Goal: Transaction & Acquisition: Purchase product/service

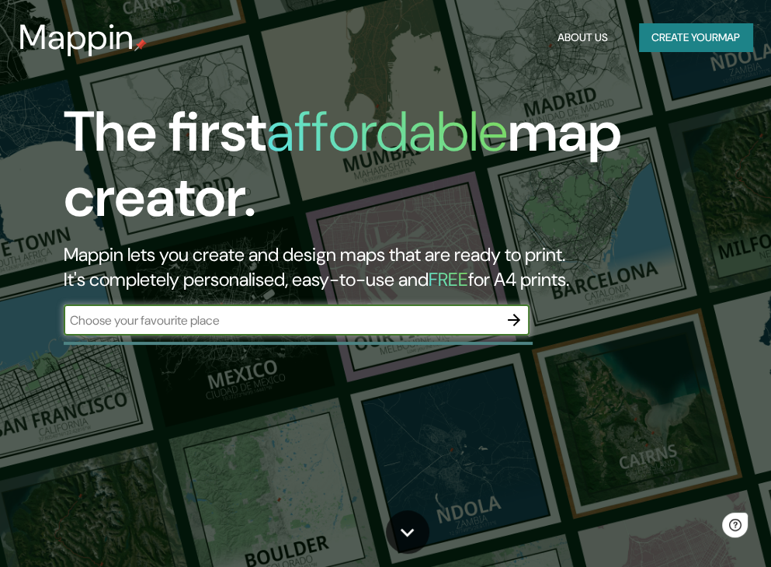
click at [311, 316] on input "text" at bounding box center [281, 320] width 435 height 18
type input "munich"
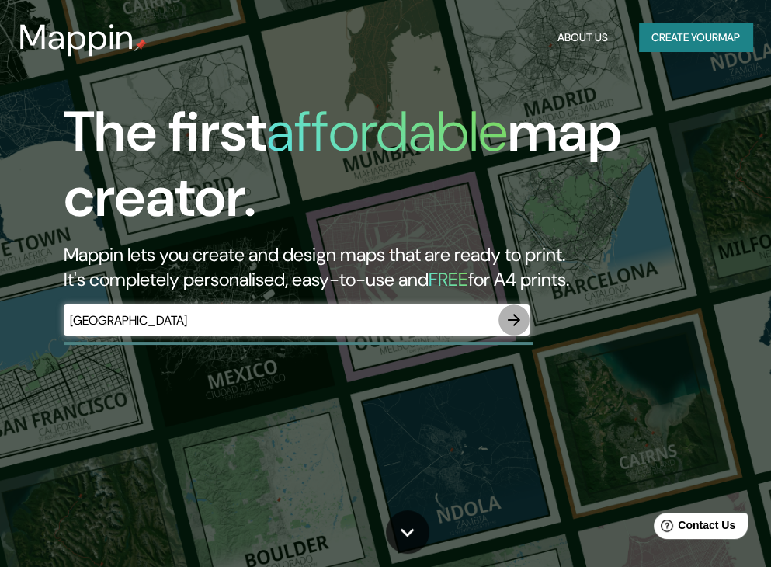
click at [517, 321] on icon "button" at bounding box center [514, 320] width 12 height 12
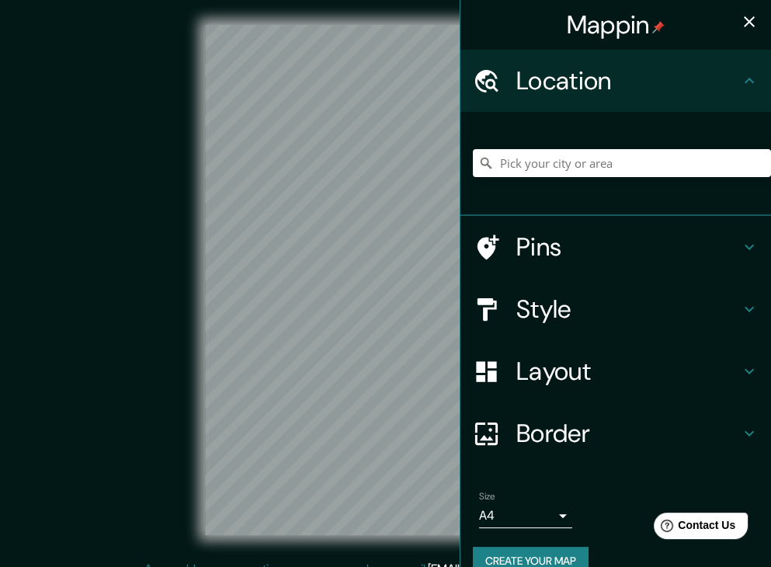
click at [603, 388] on div "Layout" at bounding box center [616, 371] width 311 height 62
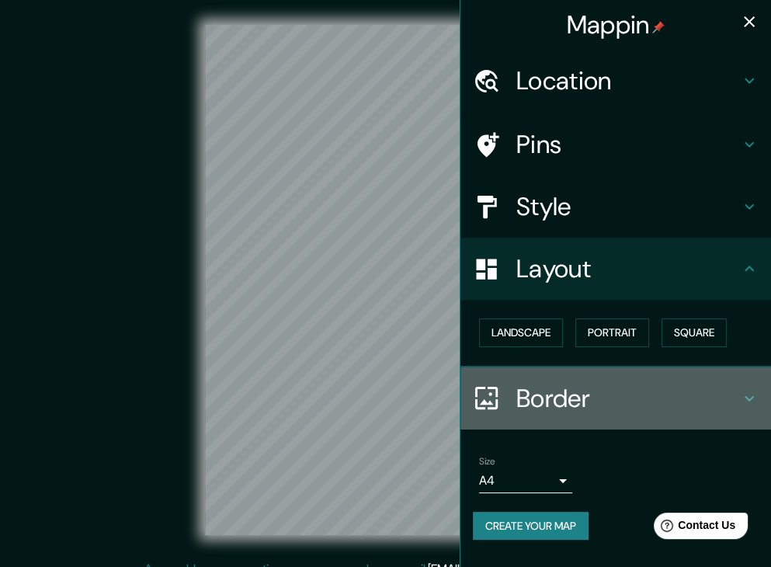
click at [553, 395] on h4 "Border" at bounding box center [629, 398] width 224 height 31
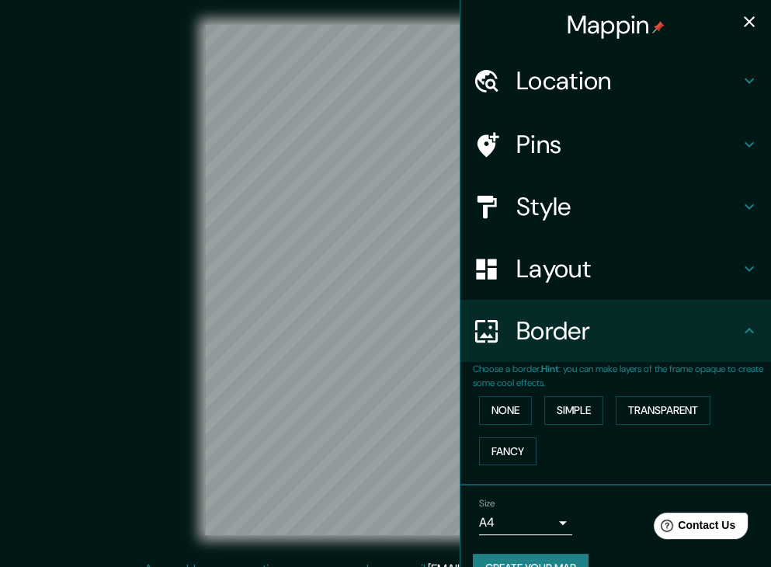
click at [576, 352] on div "Border" at bounding box center [616, 331] width 311 height 62
click at [587, 233] on div "Style" at bounding box center [616, 207] width 311 height 62
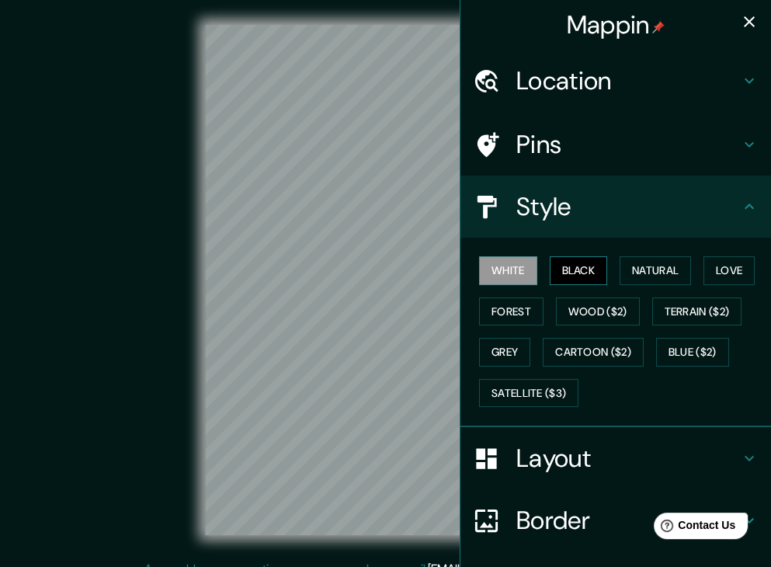
click at [583, 274] on button "Black" at bounding box center [579, 270] width 58 height 29
click at [662, 272] on button "Natural" at bounding box center [655, 270] width 71 height 29
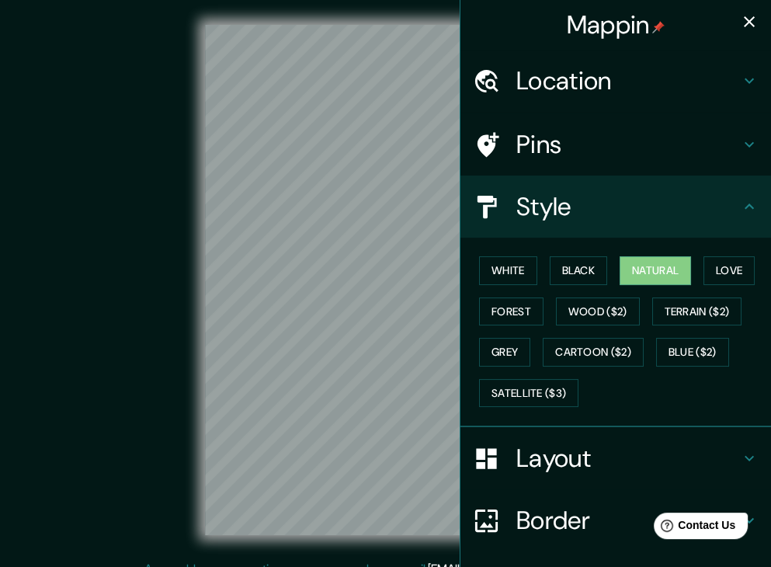
click at [680, 87] on h4 "Location" at bounding box center [629, 80] width 224 height 31
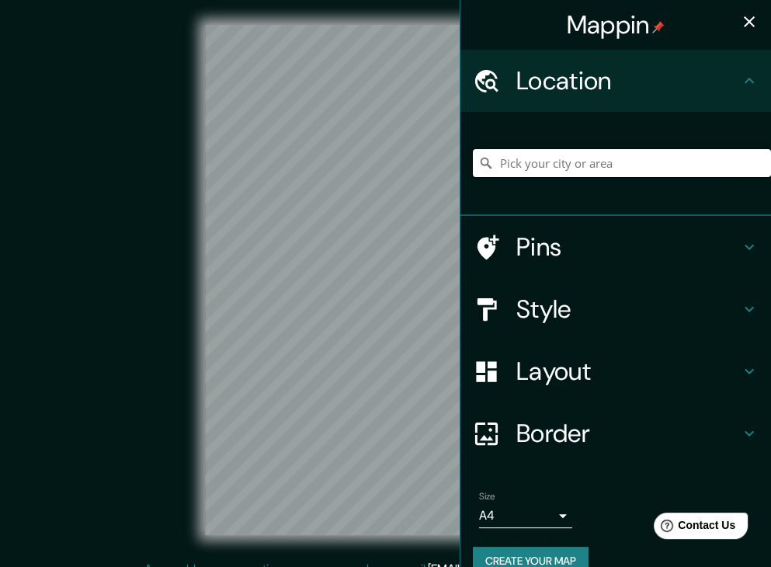
click at [589, 153] on input "Pick your city or area" at bounding box center [622, 163] width 298 height 28
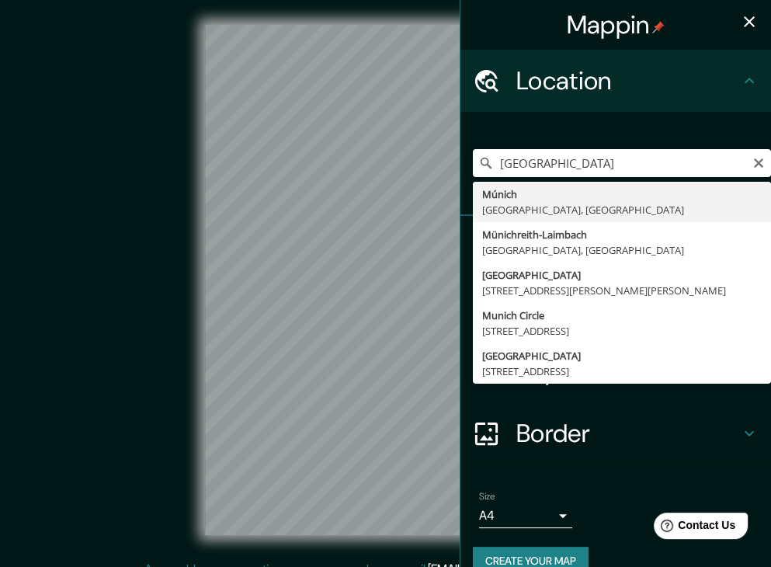
type input "[GEOGRAPHIC_DATA], [GEOGRAPHIC_DATA], [GEOGRAPHIC_DATA]"
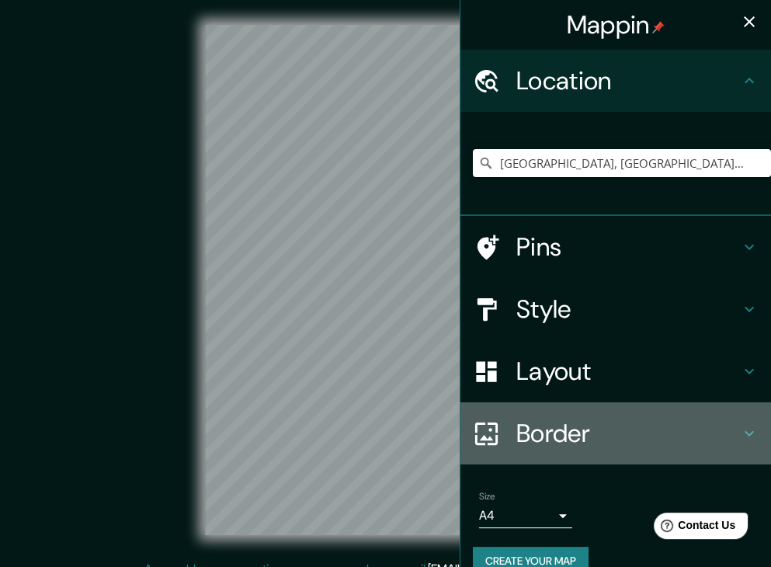
click at [549, 408] on div "Border" at bounding box center [616, 433] width 311 height 62
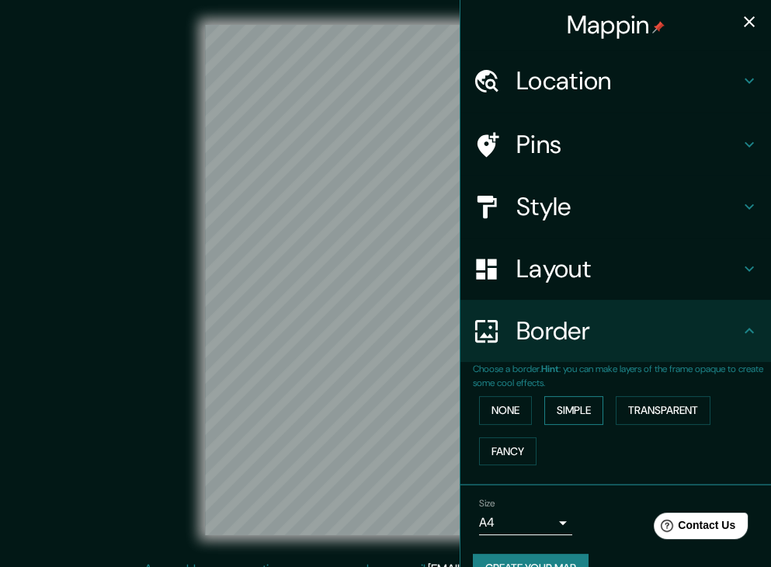
click at [547, 405] on button "Simple" at bounding box center [574, 410] width 59 height 29
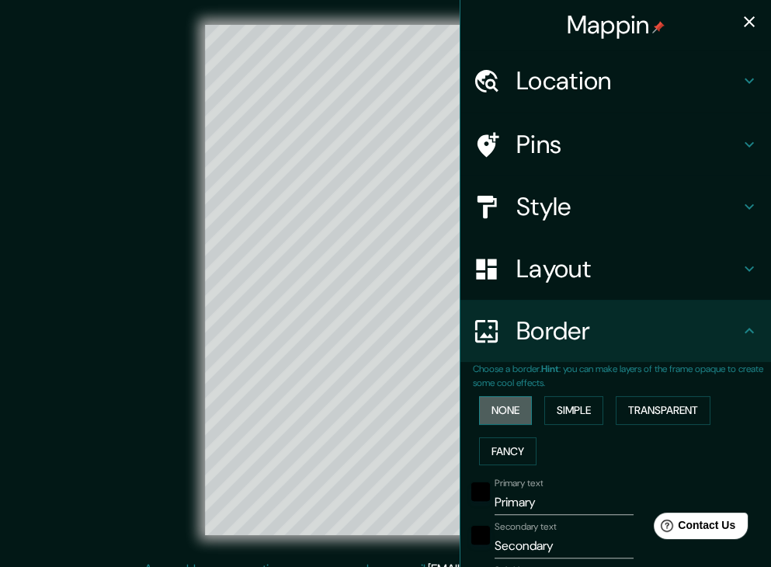
click at [503, 405] on button "None" at bounding box center [505, 410] width 53 height 29
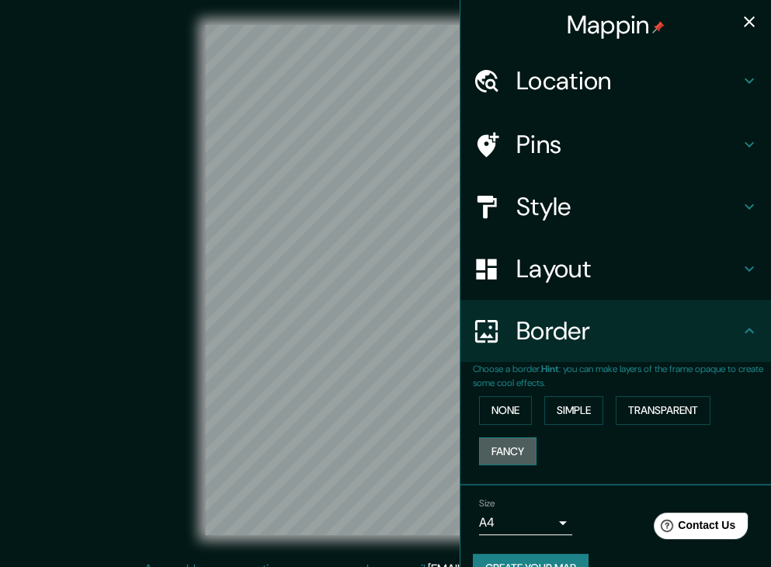
click at [507, 448] on button "Fancy" at bounding box center [507, 451] width 57 height 29
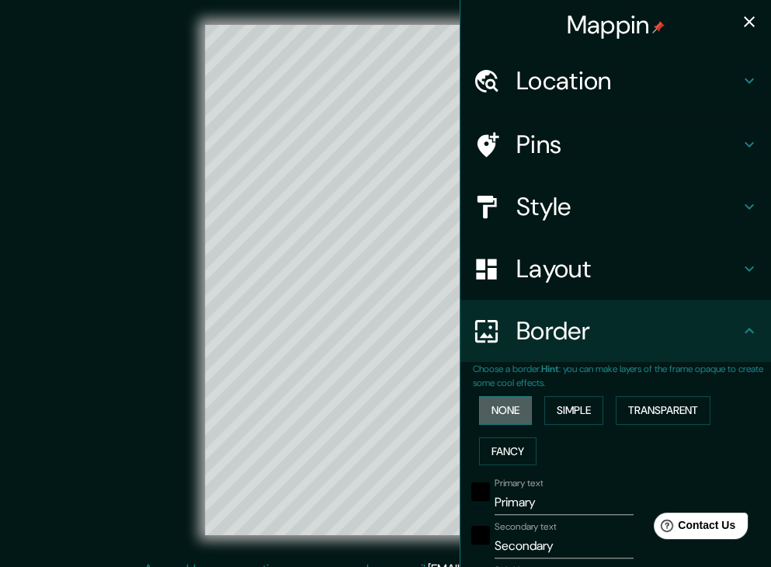
click at [501, 417] on button "None" at bounding box center [505, 410] width 53 height 29
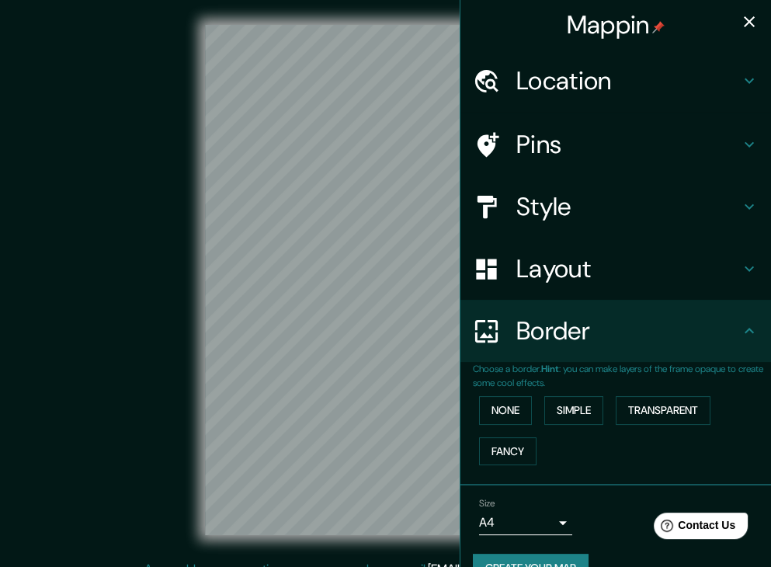
click at [562, 259] on h4 "Layout" at bounding box center [629, 268] width 224 height 31
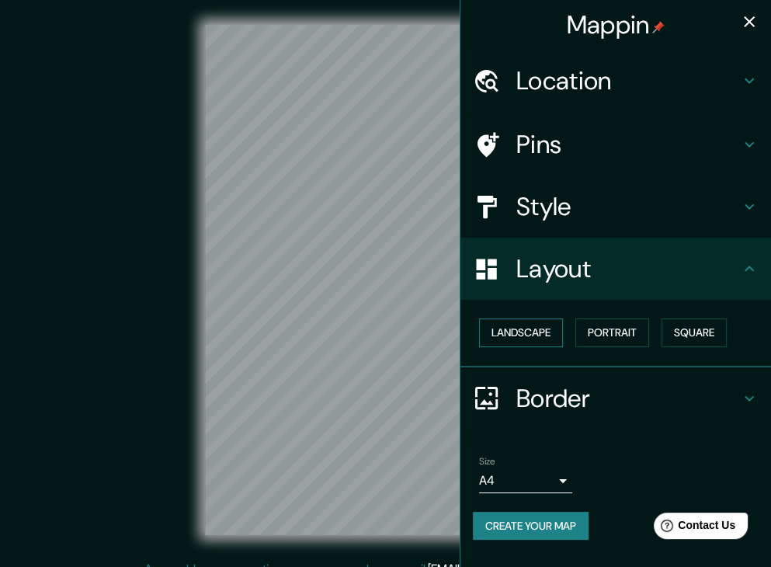
click at [540, 334] on button "Landscape" at bounding box center [521, 332] width 84 height 29
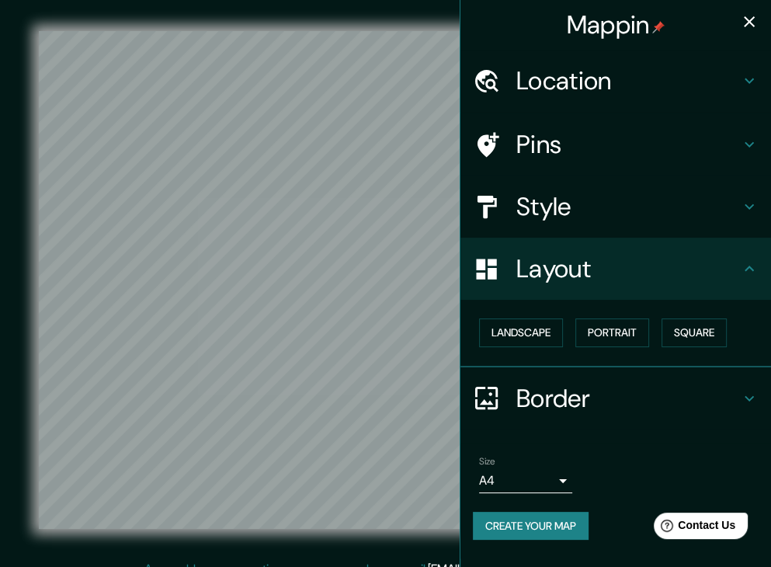
click at [658, 219] on h4 "Style" at bounding box center [629, 206] width 224 height 31
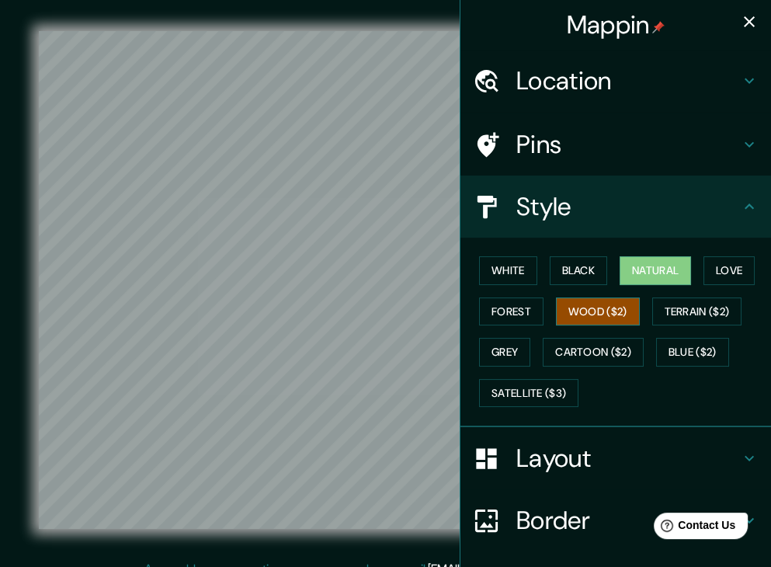
click at [599, 317] on button "Wood ($2)" at bounding box center [598, 312] width 84 height 29
drag, startPoint x: 597, startPoint y: 347, endPoint x: 637, endPoint y: 272, distance: 85.1
click at [637, 272] on div "White Black Natural Love Forest Wood ($2) Terrain ($2) Grey Cartoon ($2) Blue (…" at bounding box center [622, 331] width 298 height 163
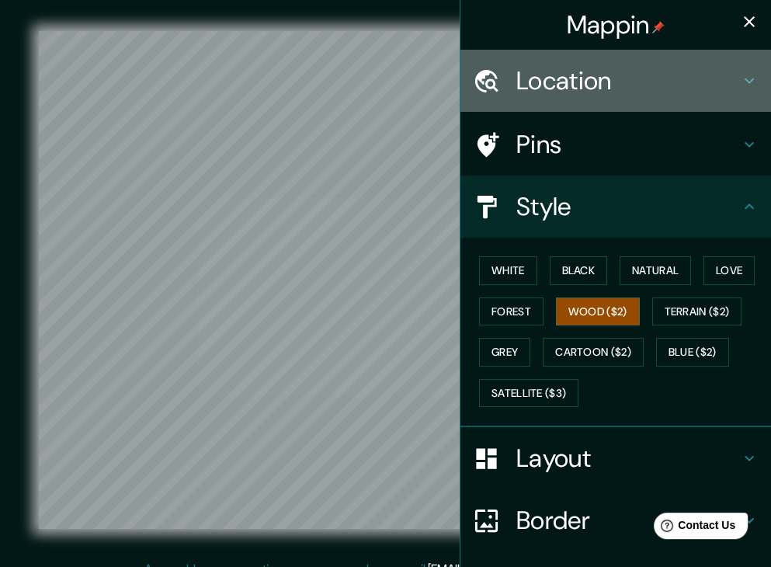
click at [609, 81] on h4 "Location" at bounding box center [629, 80] width 224 height 31
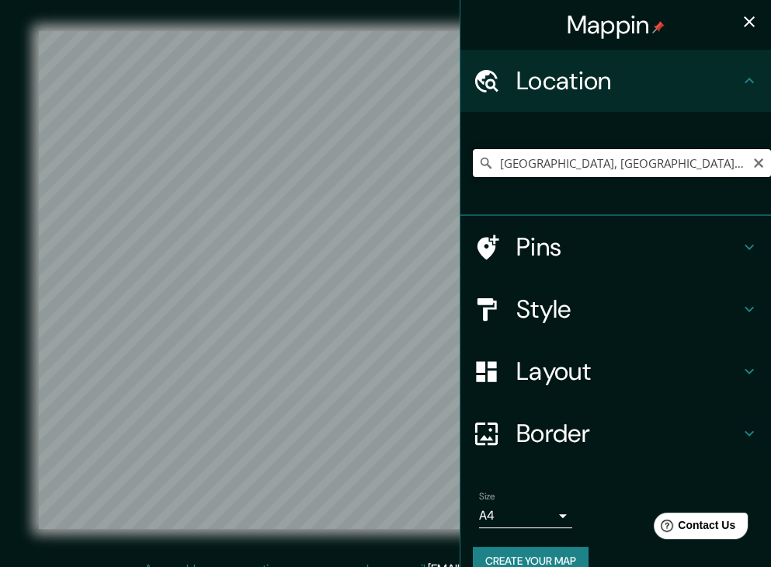
click at [527, 149] on input "Múnich, Baviera, Alemania" at bounding box center [622, 163] width 298 height 28
click at [754, 165] on icon "Clear" at bounding box center [758, 162] width 9 height 9
click at [659, 155] on input "Pick your city or area" at bounding box center [622, 163] width 298 height 28
paste input "Sendling"
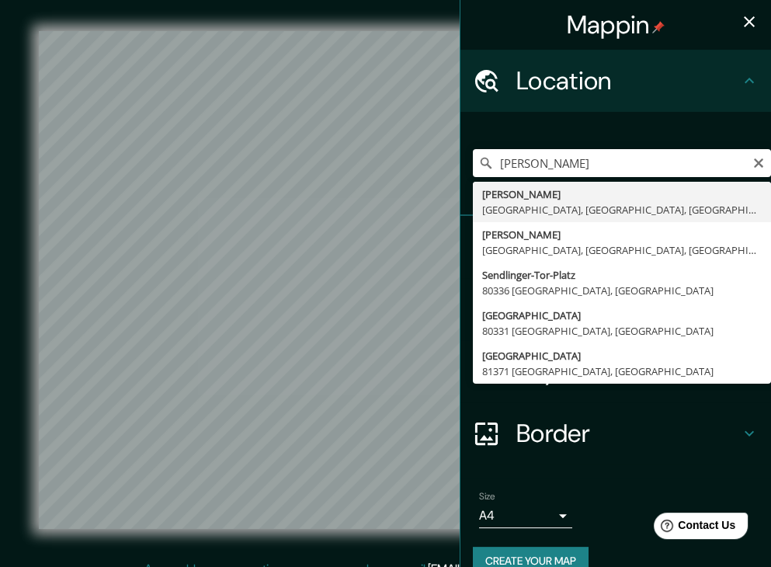
type input "Sendling, Múnich, Baviera, Alemania"
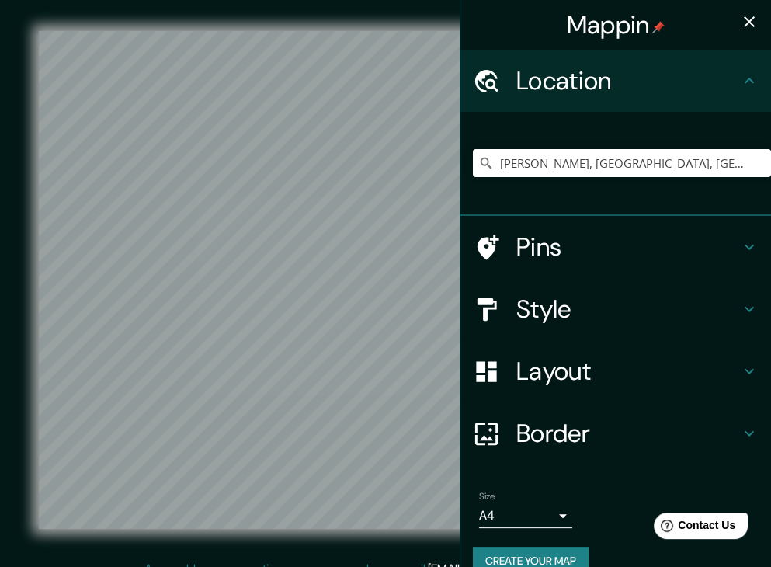
click at [569, 367] on h4 "Layout" at bounding box center [629, 371] width 224 height 31
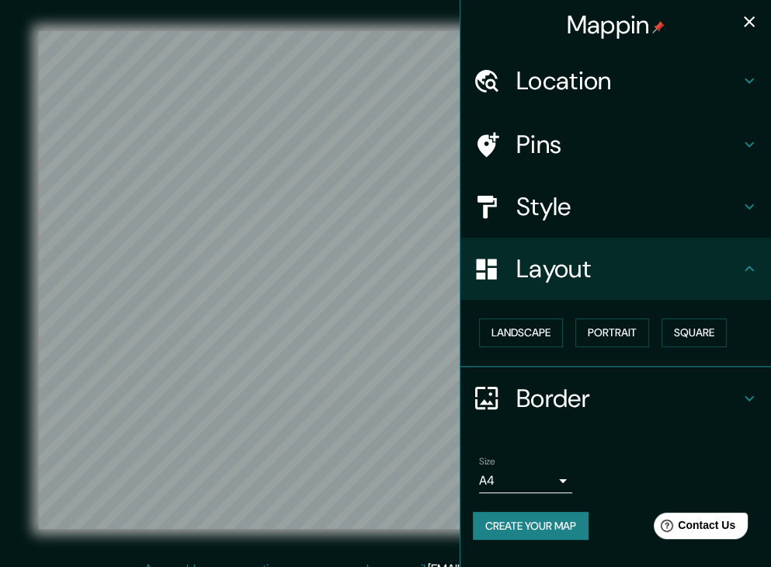
click at [585, 207] on h4 "Style" at bounding box center [629, 206] width 224 height 31
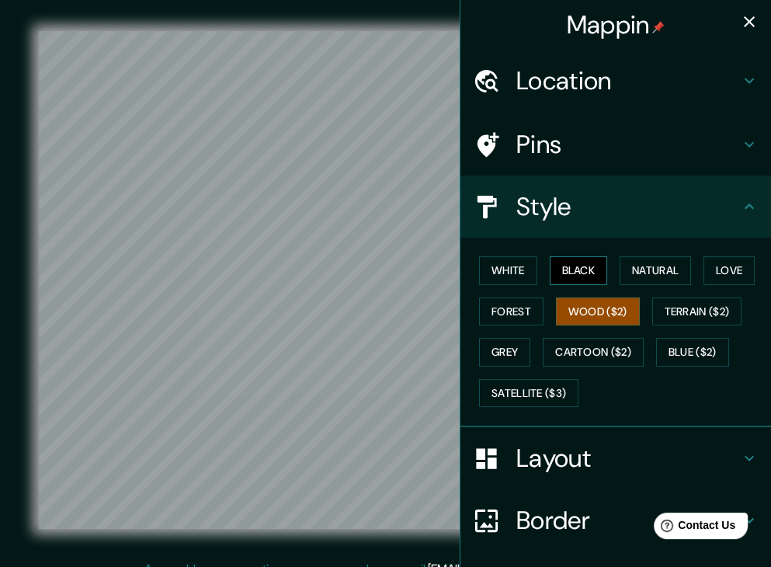
click at [569, 273] on button "Black" at bounding box center [579, 270] width 58 height 29
click at [635, 277] on button "Natural" at bounding box center [655, 270] width 71 height 29
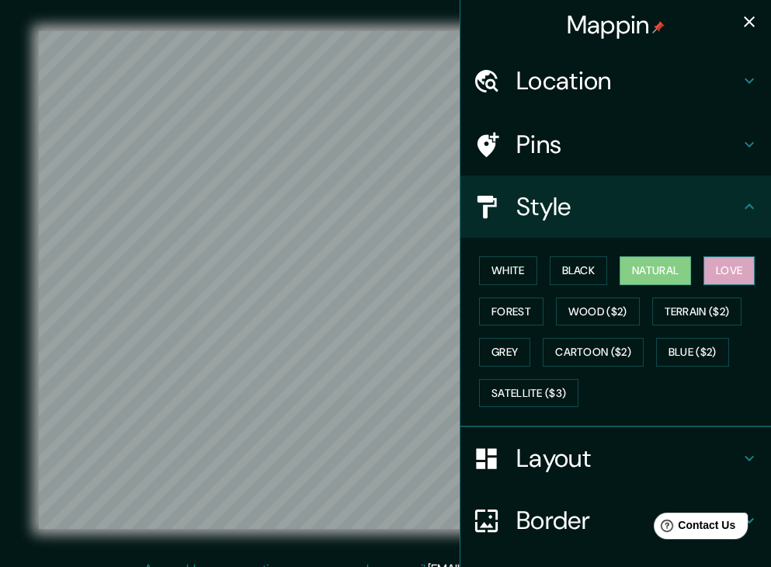
click at [712, 277] on button "Love" at bounding box center [729, 270] width 51 height 29
click at [701, 304] on button "Terrain ($2)" at bounding box center [697, 312] width 90 height 29
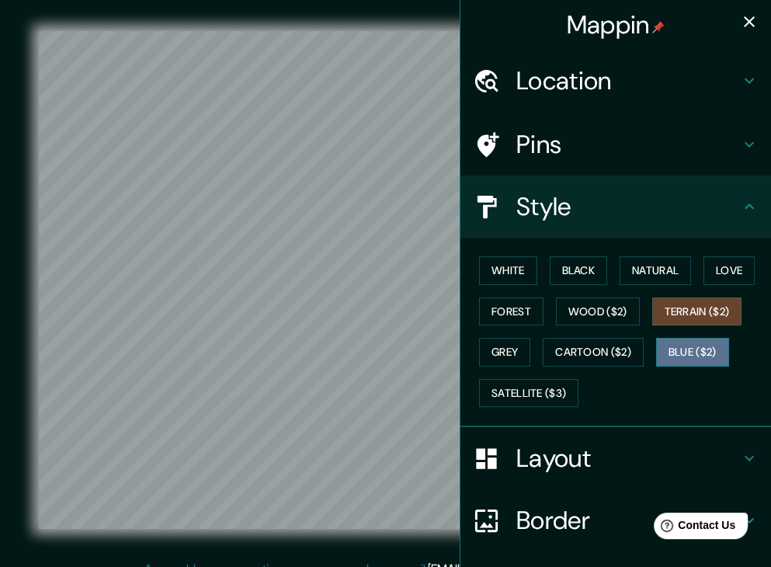
click at [684, 338] on button "Blue ($2)" at bounding box center [692, 352] width 73 height 29
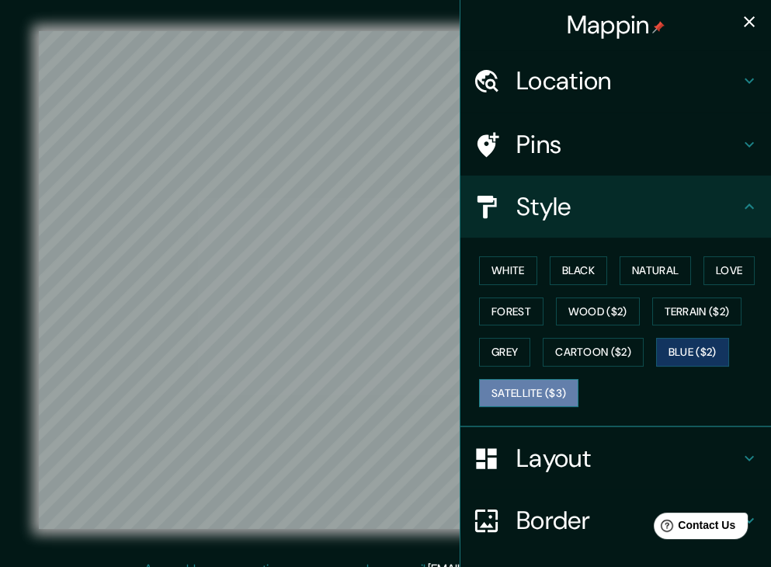
click at [542, 395] on button "Satellite ($3)" at bounding box center [528, 393] width 99 height 29
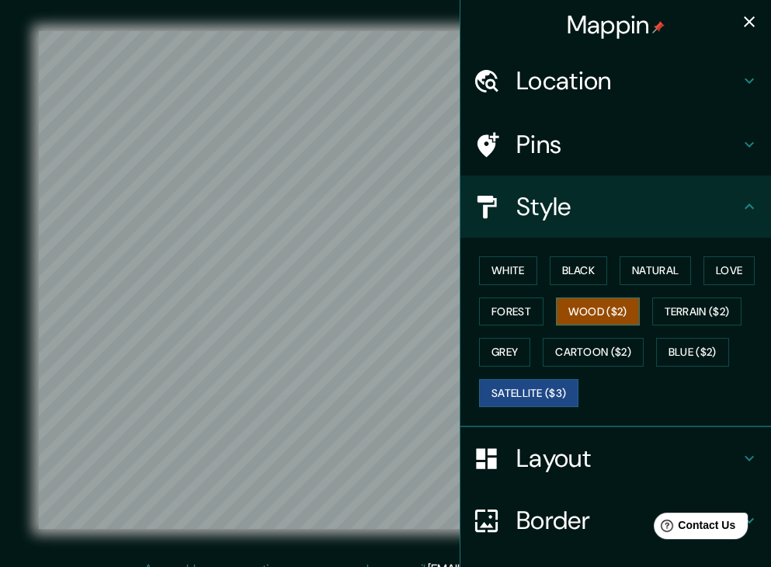
click at [593, 314] on button "Wood ($2)" at bounding box center [598, 312] width 84 height 29
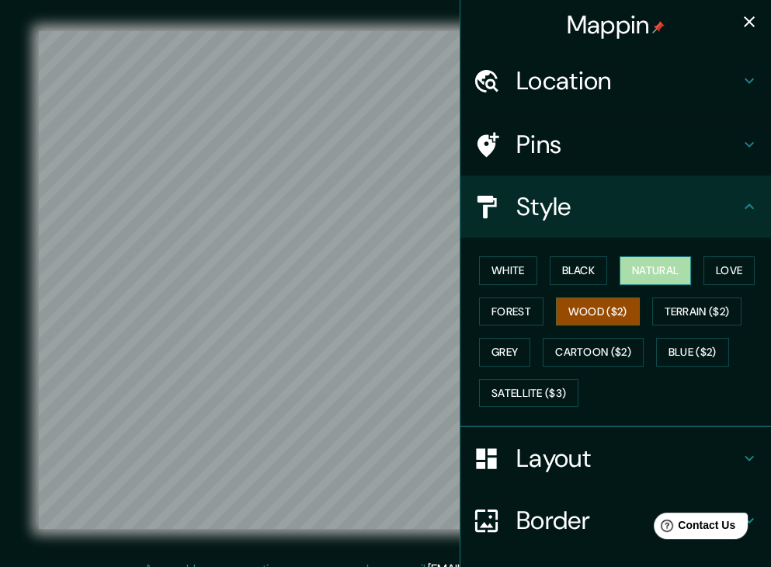
click at [634, 268] on button "Natural" at bounding box center [655, 270] width 71 height 29
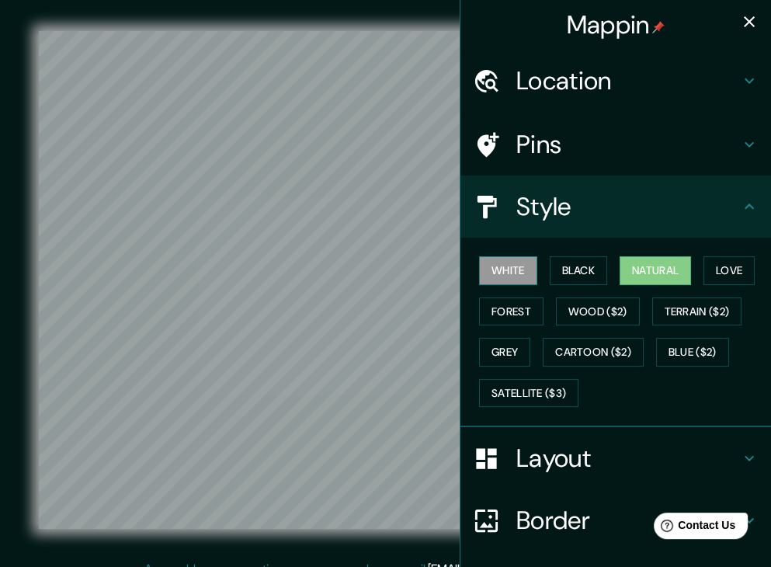
click at [512, 273] on button "White" at bounding box center [508, 270] width 58 height 29
click at [666, 270] on button "Natural" at bounding box center [655, 270] width 71 height 29
click at [483, 271] on button "White" at bounding box center [508, 270] width 58 height 29
click at [506, 314] on button "Forest" at bounding box center [511, 312] width 64 height 29
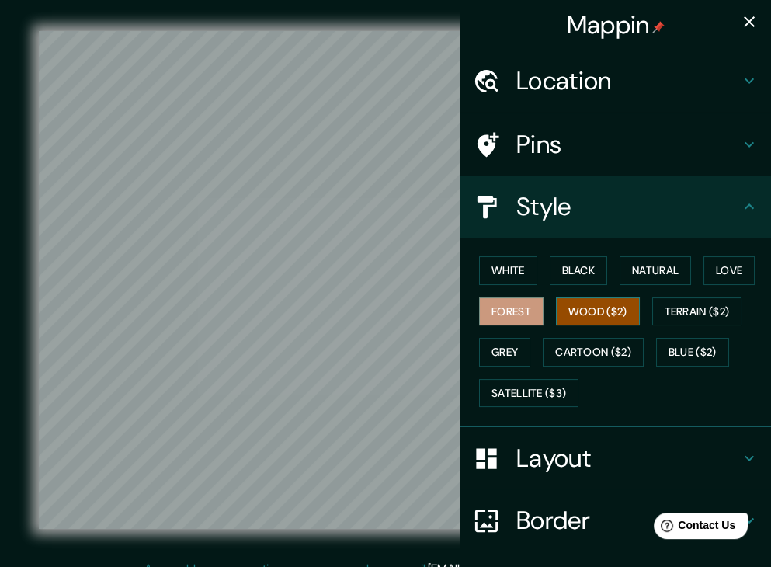
click at [584, 311] on button "Wood ($2)" at bounding box center [598, 312] width 84 height 29
click at [690, 308] on button "Terrain ($2)" at bounding box center [697, 312] width 90 height 29
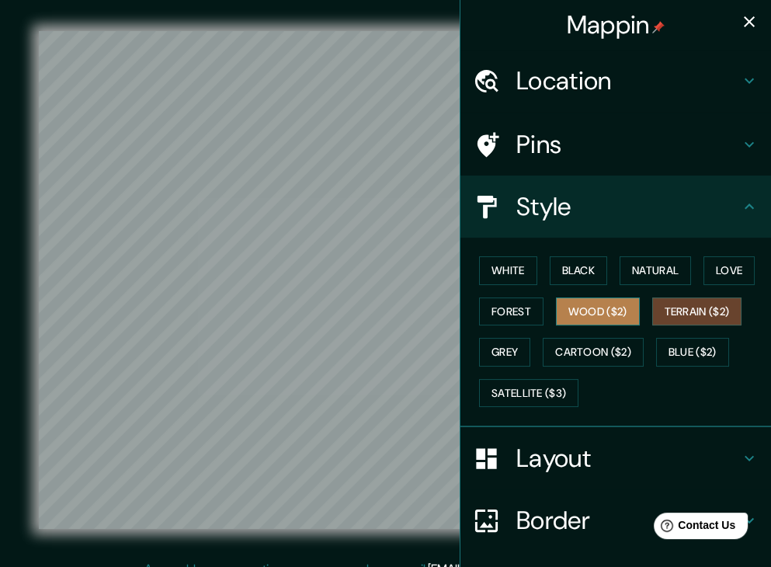
click at [618, 304] on button "Wood ($2)" at bounding box center [598, 312] width 84 height 29
click at [693, 308] on button "Terrain ($2)" at bounding box center [697, 312] width 90 height 29
click at [491, 345] on button "Grey" at bounding box center [504, 352] width 51 height 29
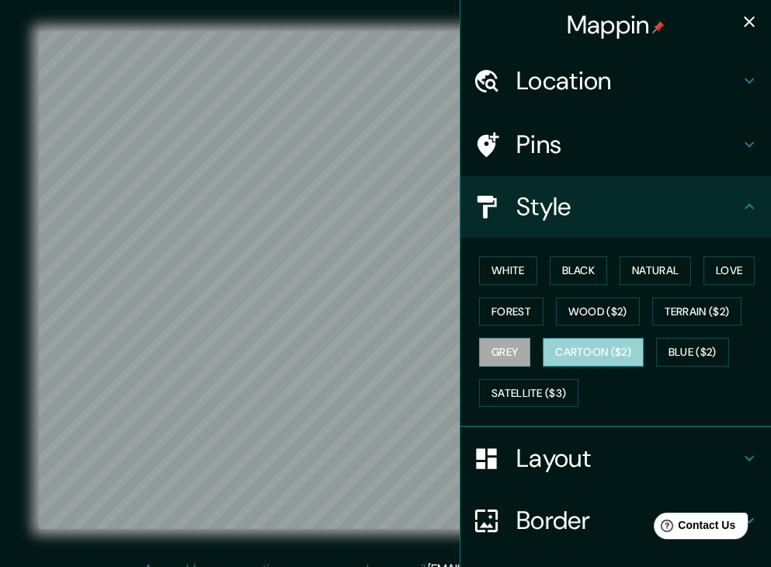
click at [583, 346] on button "Cartoon ($2)" at bounding box center [593, 352] width 101 height 29
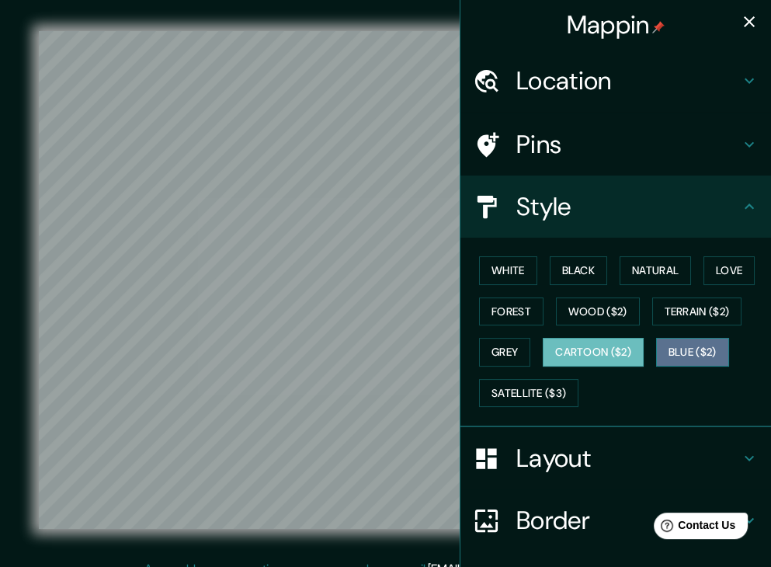
click at [690, 352] on button "Blue ($2)" at bounding box center [692, 352] width 73 height 29
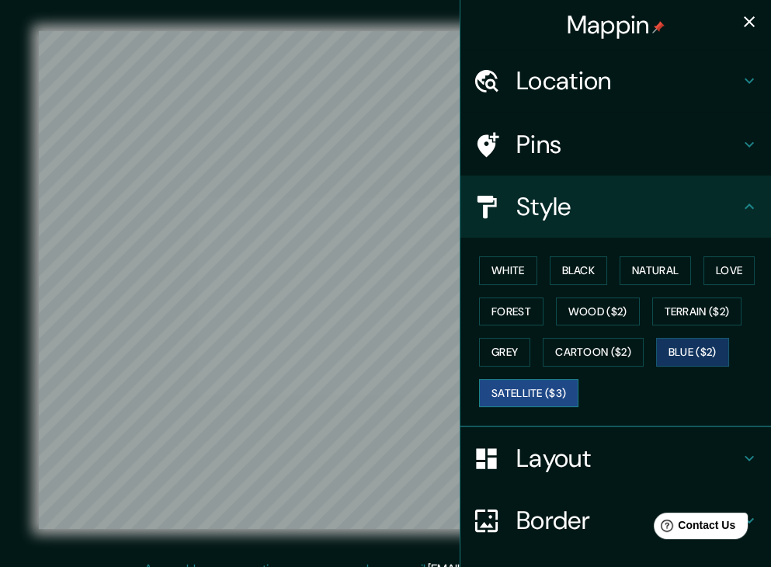
click at [527, 391] on button "Satellite ($3)" at bounding box center [528, 393] width 99 height 29
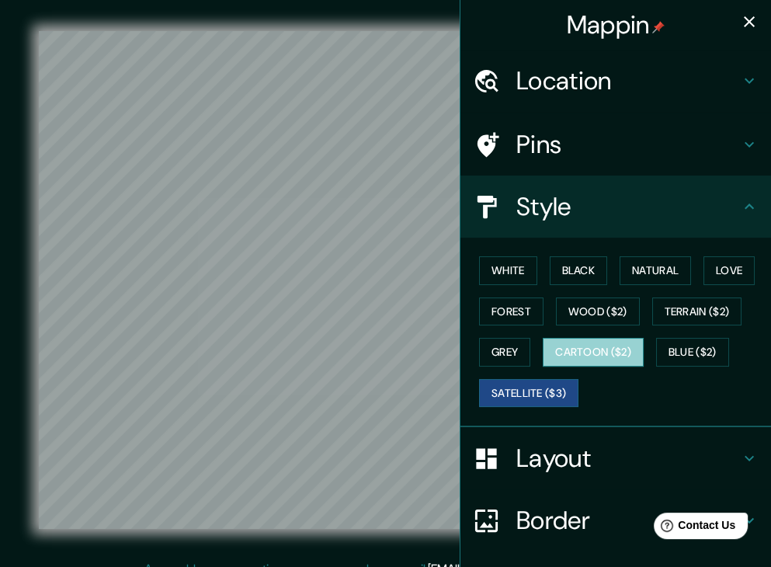
click at [623, 343] on button "Cartoon ($2)" at bounding box center [593, 352] width 101 height 29
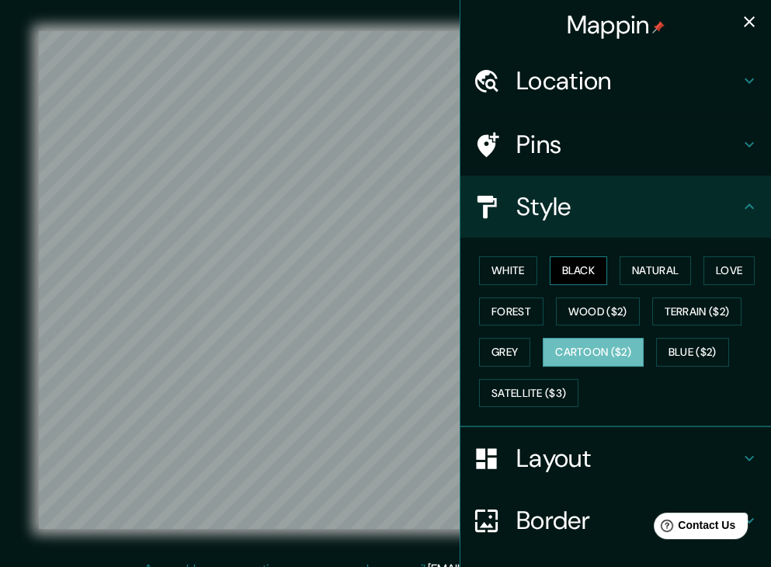
click at [550, 277] on button "Black" at bounding box center [579, 270] width 58 height 29
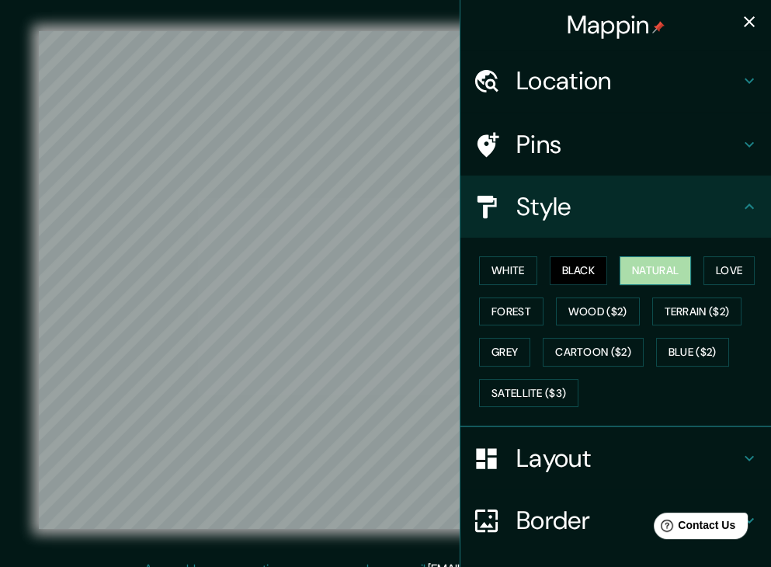
click at [657, 275] on button "Natural" at bounding box center [655, 270] width 71 height 29
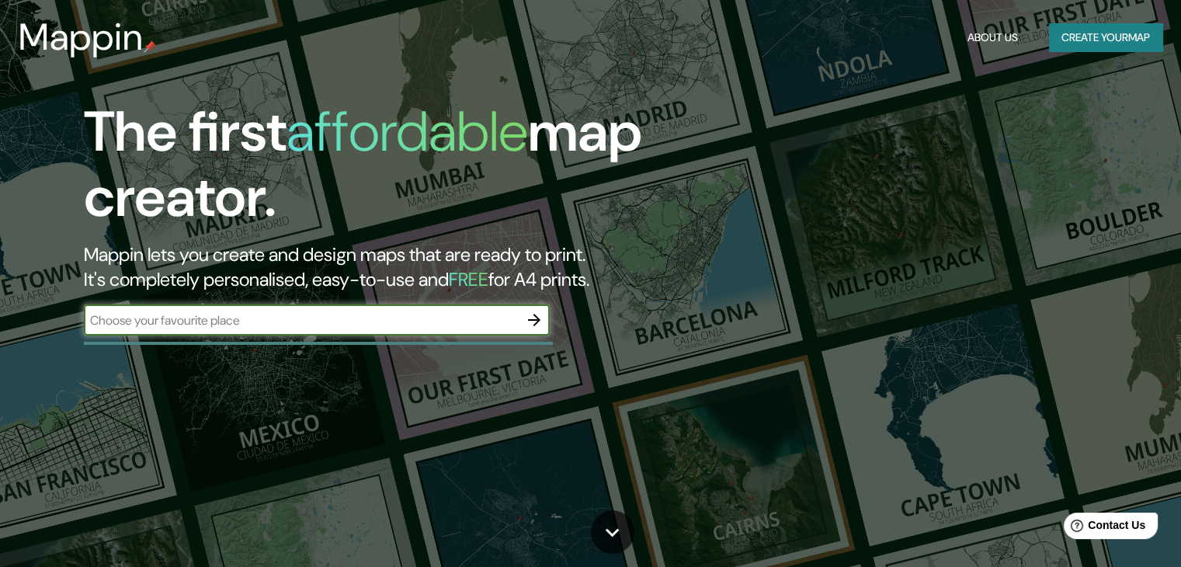
click at [409, 324] on input "text" at bounding box center [301, 320] width 435 height 18
type input "munich"
click at [528, 311] on icon "button" at bounding box center [534, 320] width 19 height 19
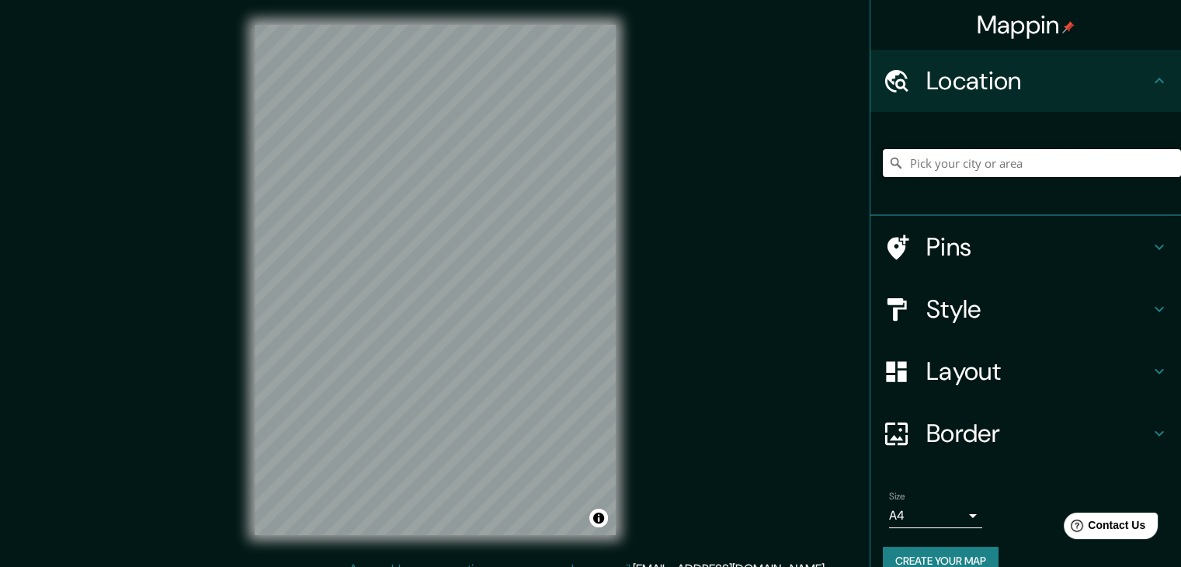
click at [1063, 160] on input "Pick your city or area" at bounding box center [1032, 163] width 298 height 28
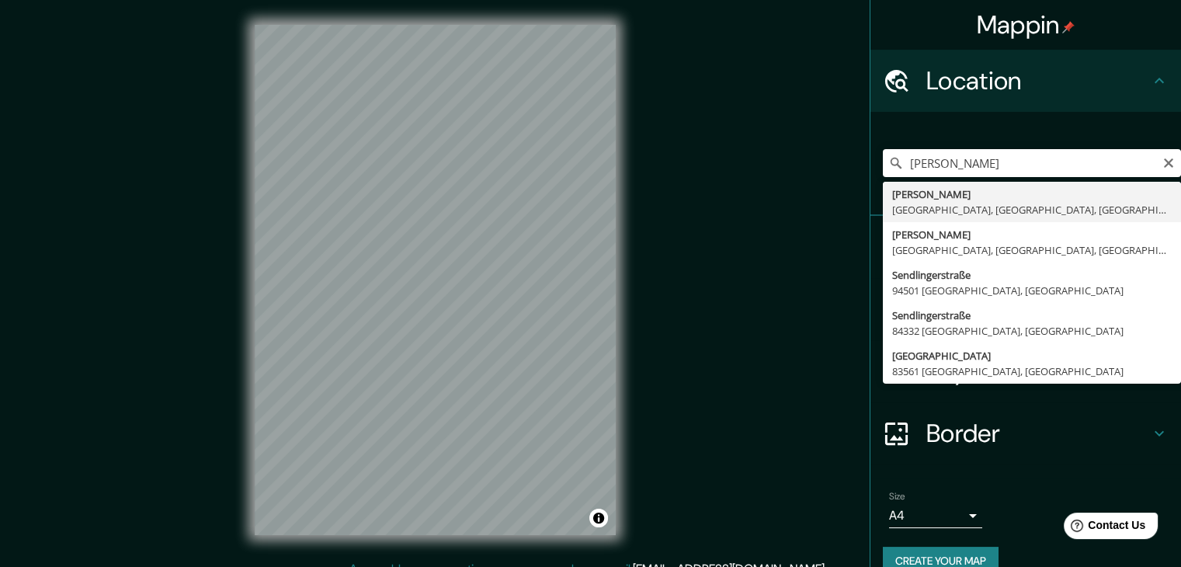
type input "Sendling, Múnich, Baviera, Alemania"
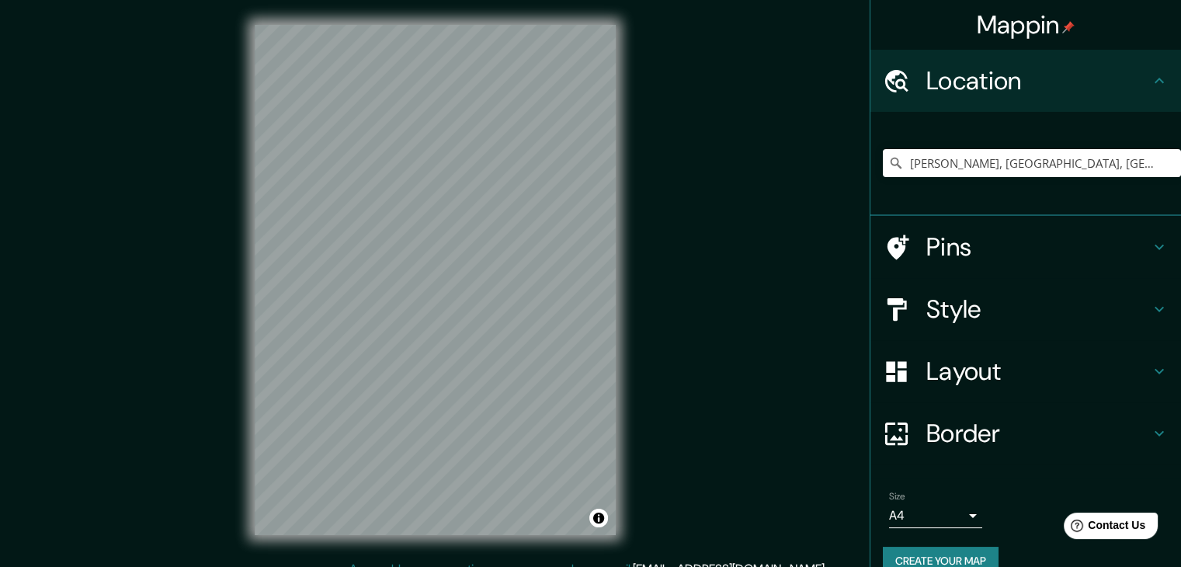
click at [1036, 316] on h4 "Style" at bounding box center [1039, 309] width 224 height 31
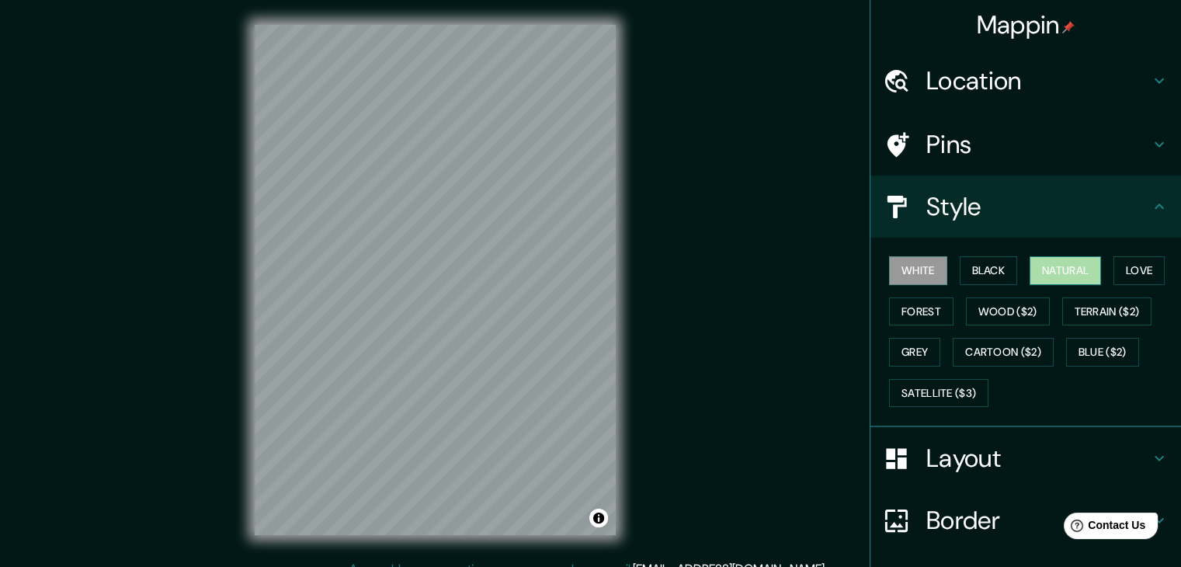
click at [1067, 264] on button "Natural" at bounding box center [1065, 270] width 71 height 29
click at [977, 489] on div "Border" at bounding box center [1026, 520] width 311 height 62
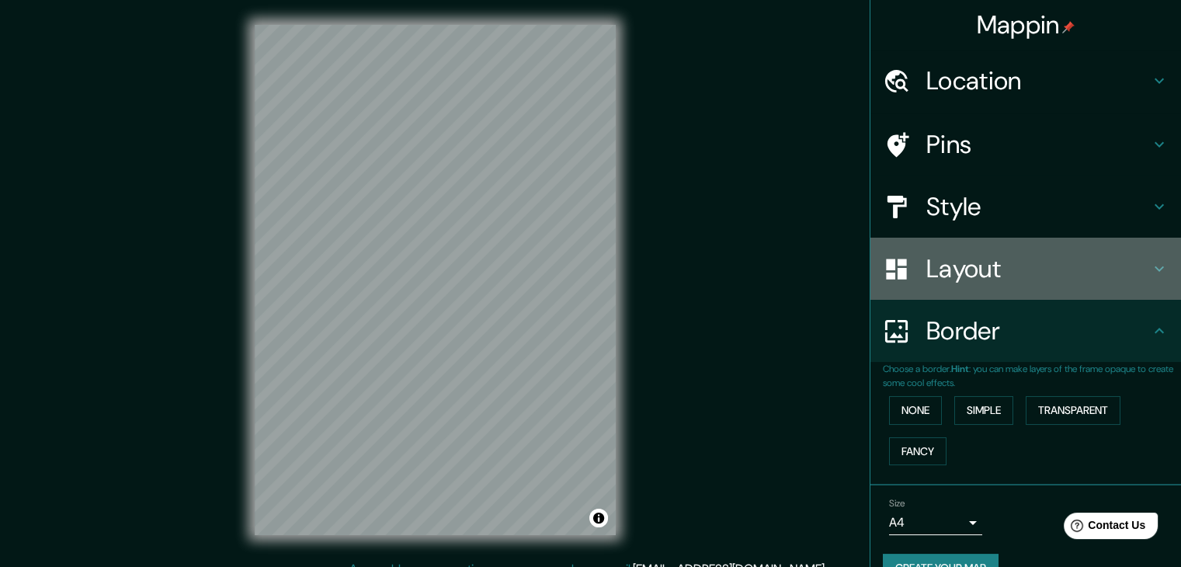
click at [954, 289] on div "Layout" at bounding box center [1026, 269] width 311 height 62
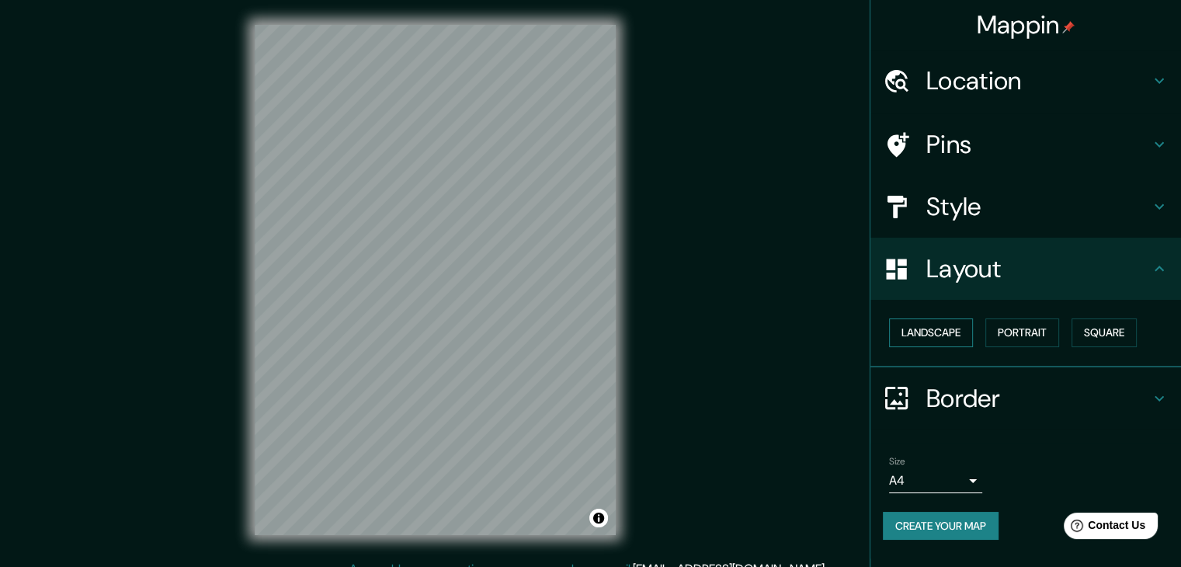
click at [973, 333] on button "Landscape" at bounding box center [931, 332] width 84 height 29
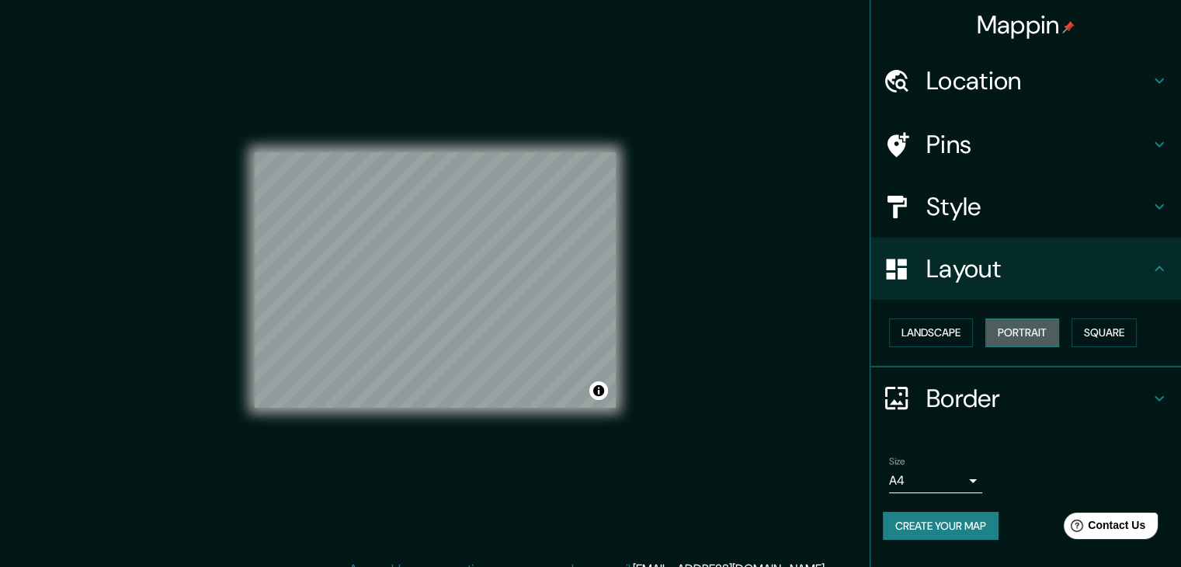
click at [1020, 335] on button "Portrait" at bounding box center [1023, 332] width 74 height 29
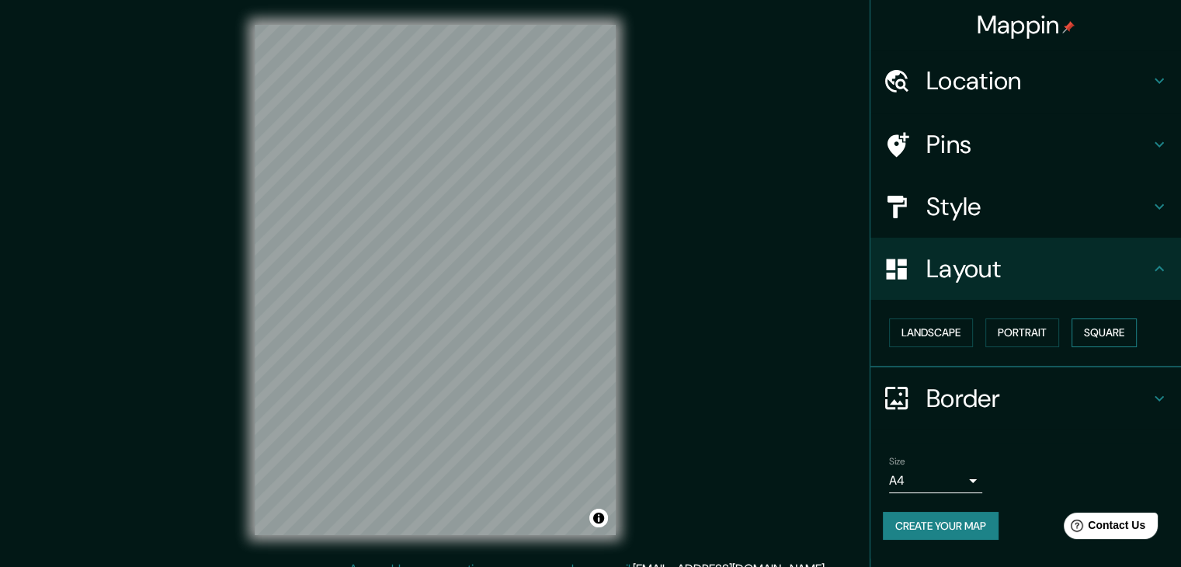
click at [1091, 328] on button "Square" at bounding box center [1104, 332] width 65 height 29
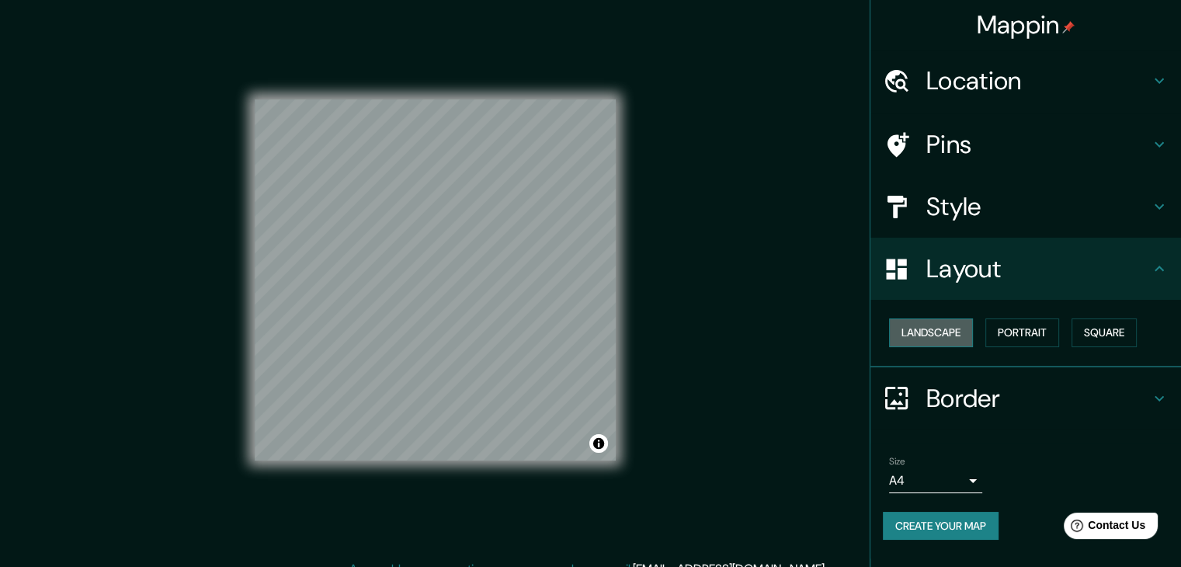
click at [926, 321] on button "Landscape" at bounding box center [931, 332] width 84 height 29
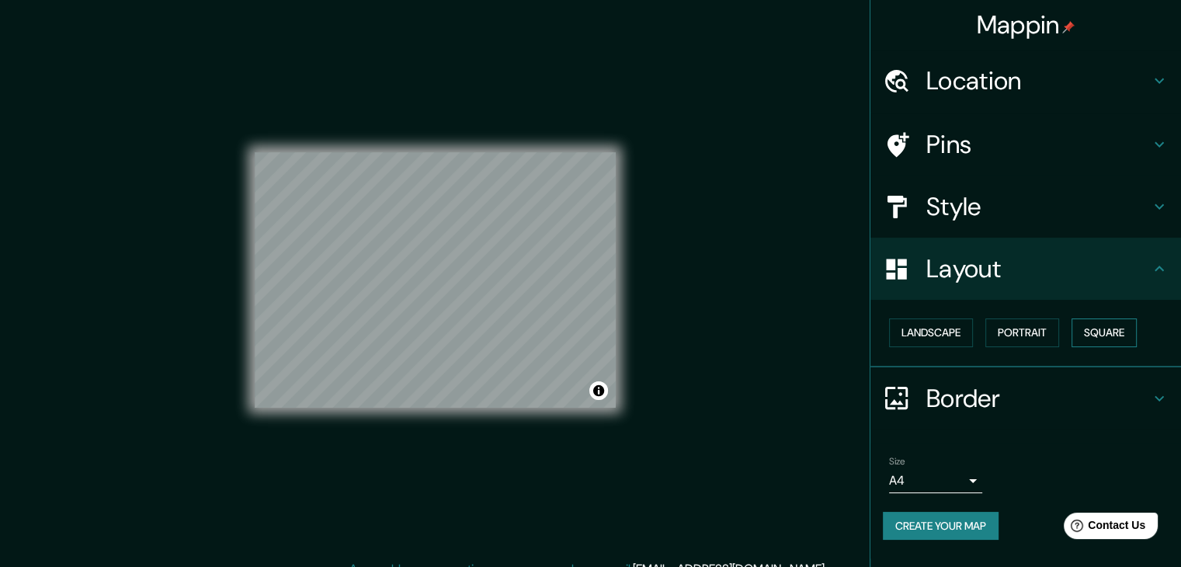
click at [1097, 333] on button "Square" at bounding box center [1104, 332] width 65 height 29
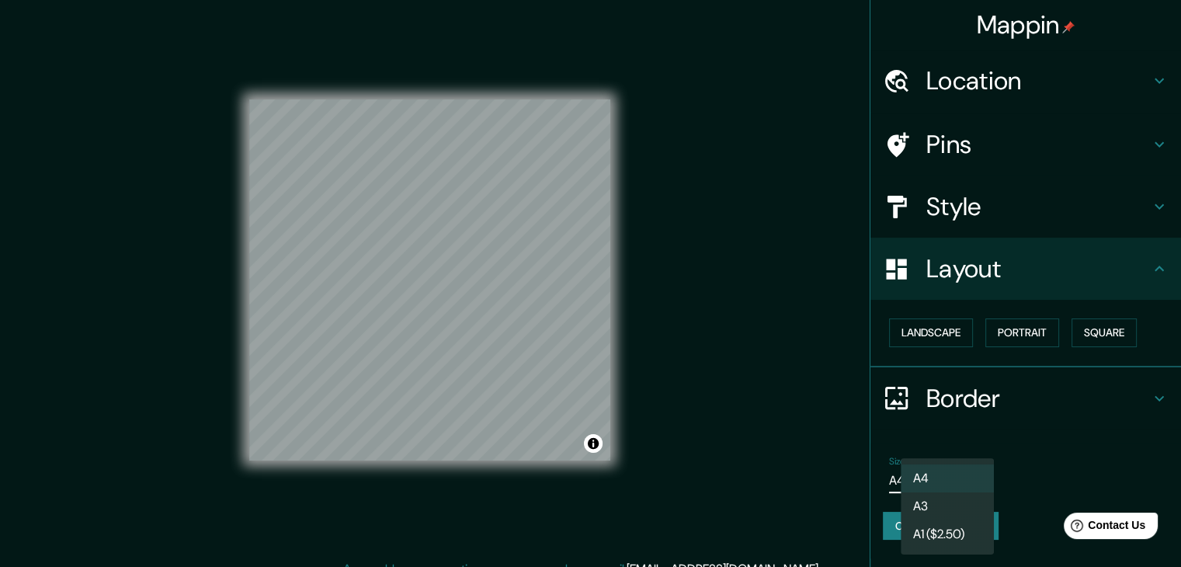
click at [935, 469] on body "Mappin Location Sendling, Múnich, Baviera, Alemania Pins Style Layout Landscape…" at bounding box center [590, 283] width 1181 height 567
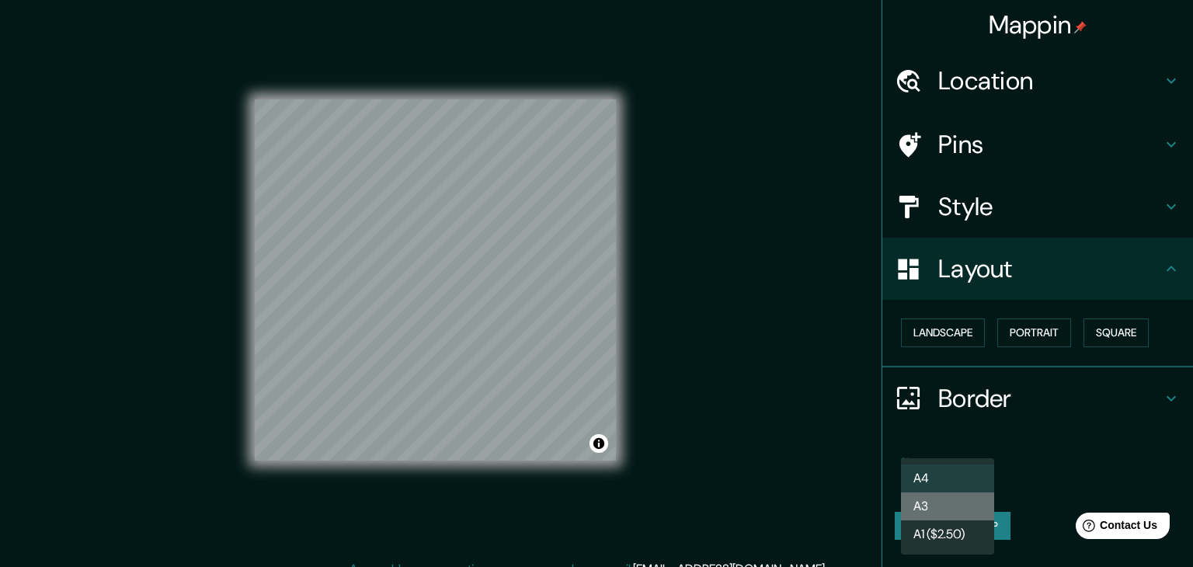
click at [948, 496] on li "A3" at bounding box center [947, 506] width 93 height 28
type input "a4"
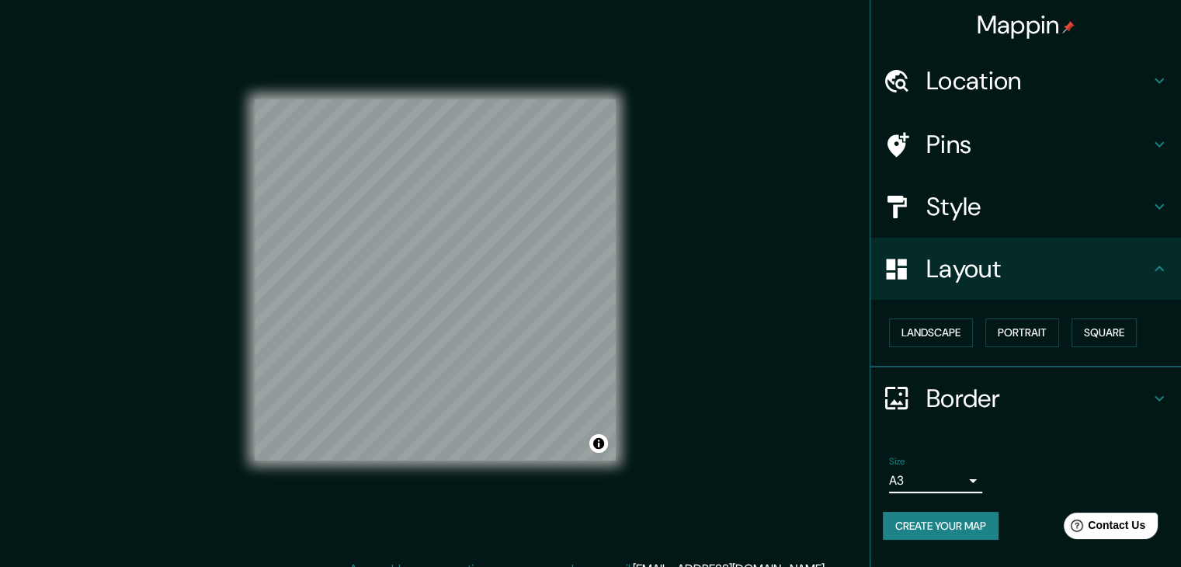
click at [954, 517] on button "Create your map" at bounding box center [941, 526] width 116 height 29
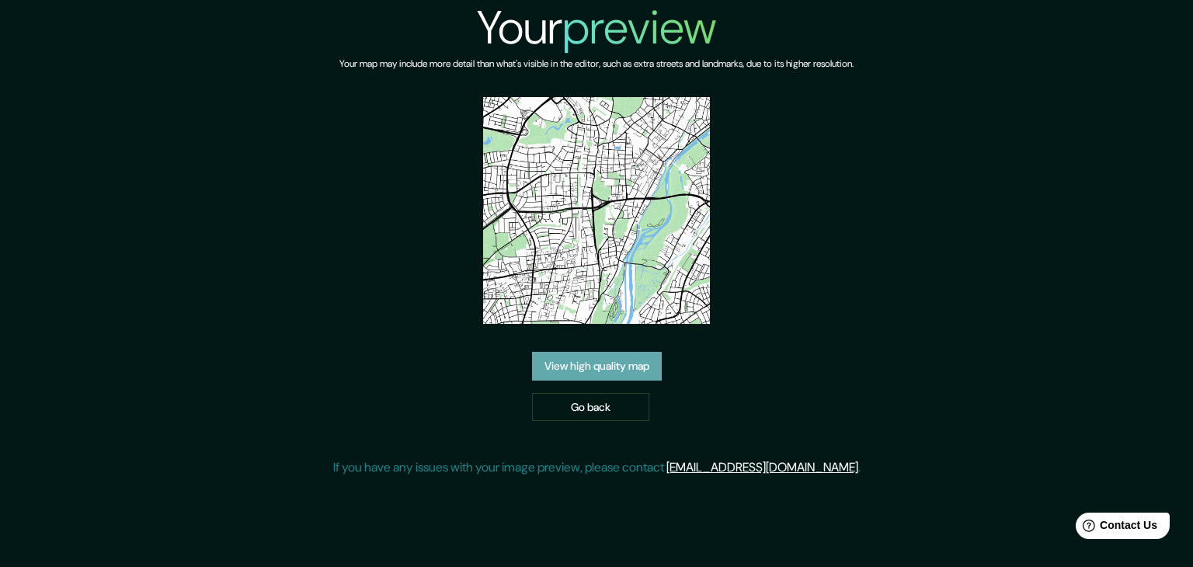
click at [611, 372] on link "View high quality map" at bounding box center [597, 366] width 130 height 29
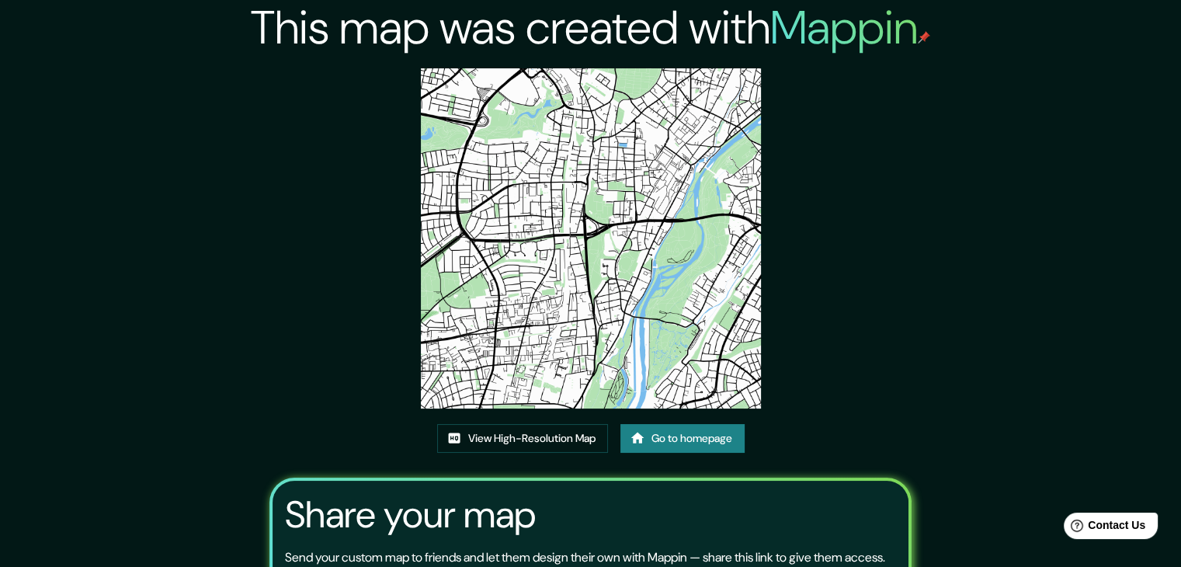
click at [590, 269] on img at bounding box center [591, 238] width 340 height 340
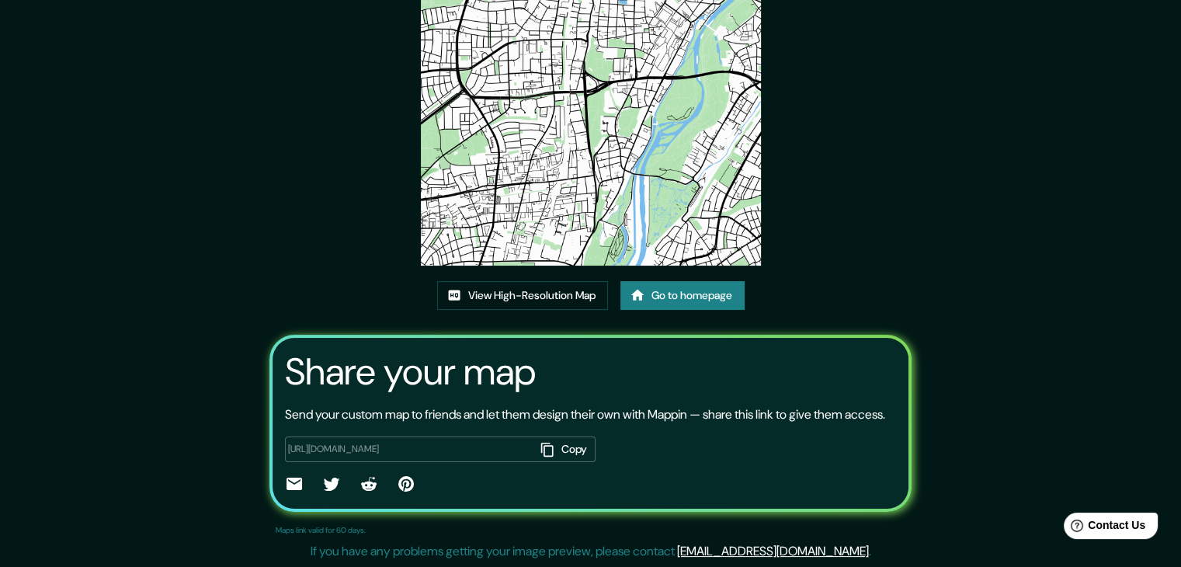
scroll to position [162, 0]
click at [541, 281] on link "View High-Resolution Map" at bounding box center [522, 295] width 171 height 29
click at [691, 290] on link "Go to homepage" at bounding box center [683, 295] width 124 height 29
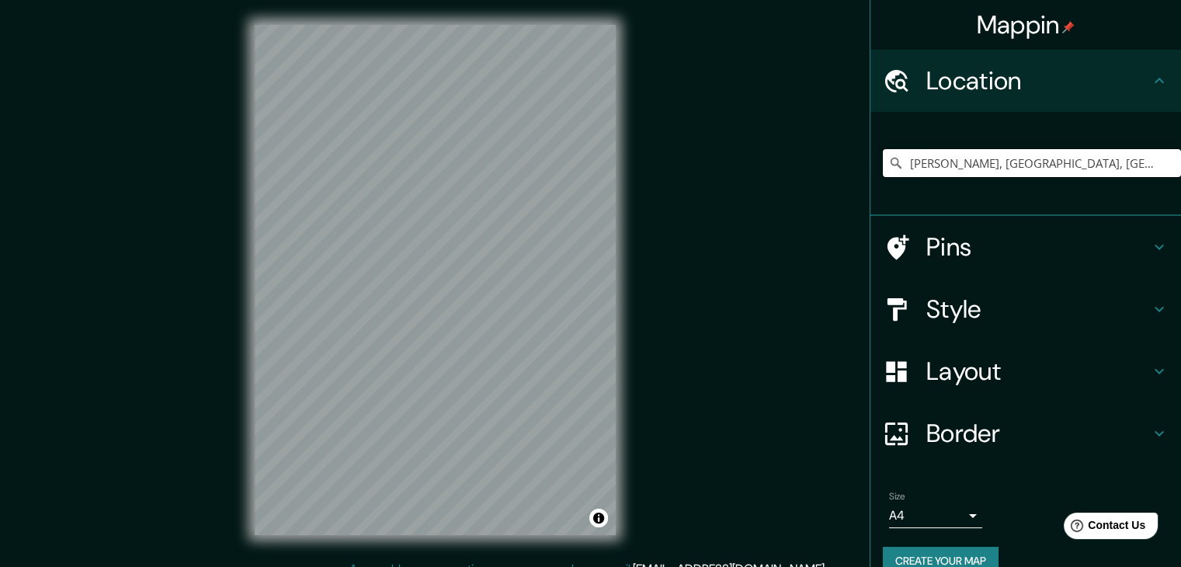
click at [974, 172] on input "Sendling, Múnich, Baviera, Alemania" at bounding box center [1032, 163] width 298 height 28
click at [1088, 168] on input "[PERSON_NAME], [GEOGRAPHIC_DATA], [GEOGRAPHIC_DATA], [GEOGRAPHIC_DATA]" at bounding box center [1032, 163] width 298 height 28
click at [1113, 162] on input "Sendling, Múnich, Baviera, Alemania" at bounding box center [1032, 163] width 298 height 28
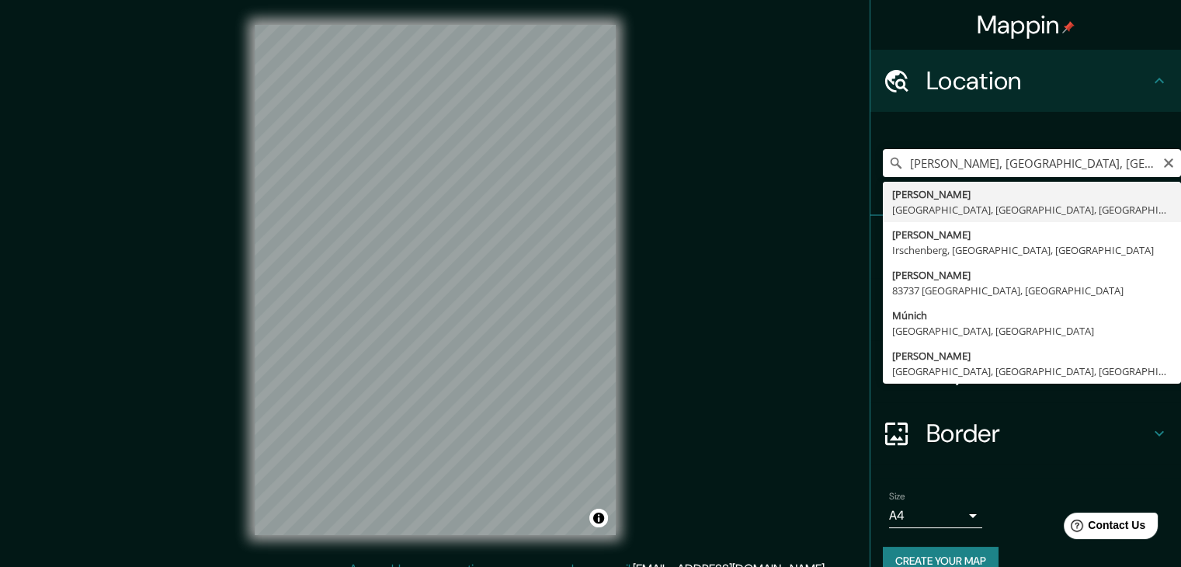
type input "Sendling, Múnich, Baviera, Alemania"
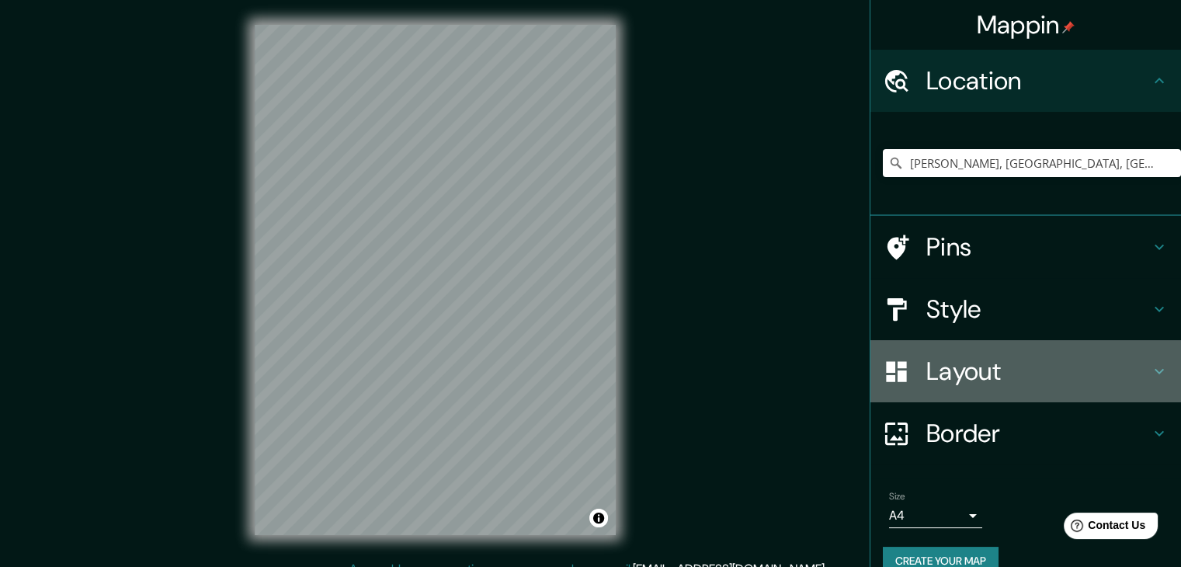
click at [1054, 361] on h4 "Layout" at bounding box center [1039, 371] width 224 height 31
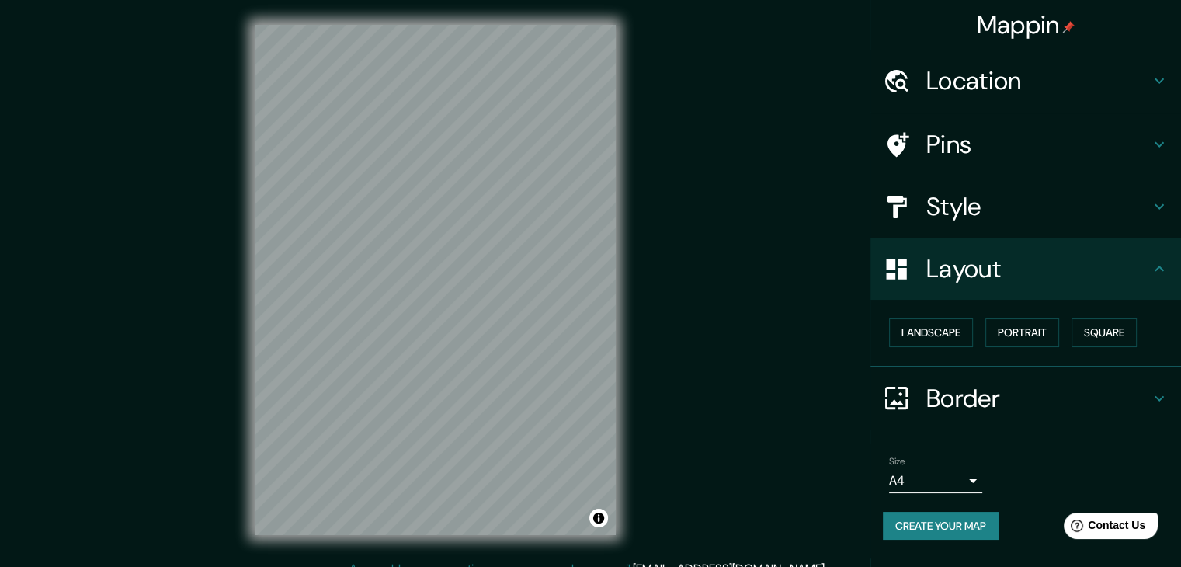
click at [1063, 221] on h4 "Style" at bounding box center [1039, 206] width 224 height 31
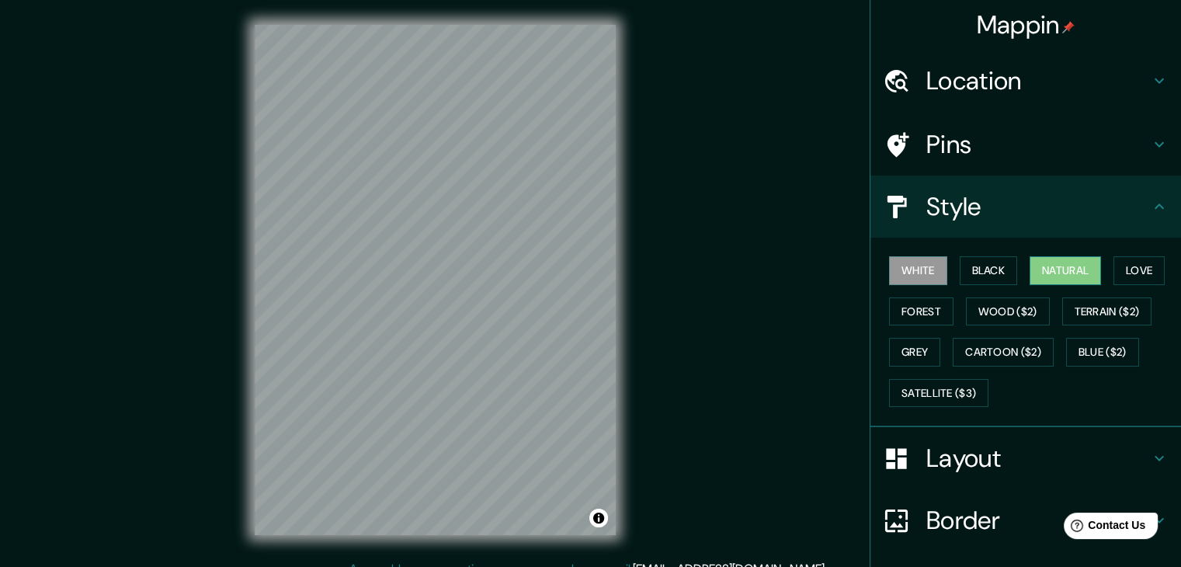
click at [1054, 273] on button "Natural" at bounding box center [1065, 270] width 71 height 29
click at [927, 509] on h4 "Border" at bounding box center [1039, 520] width 224 height 31
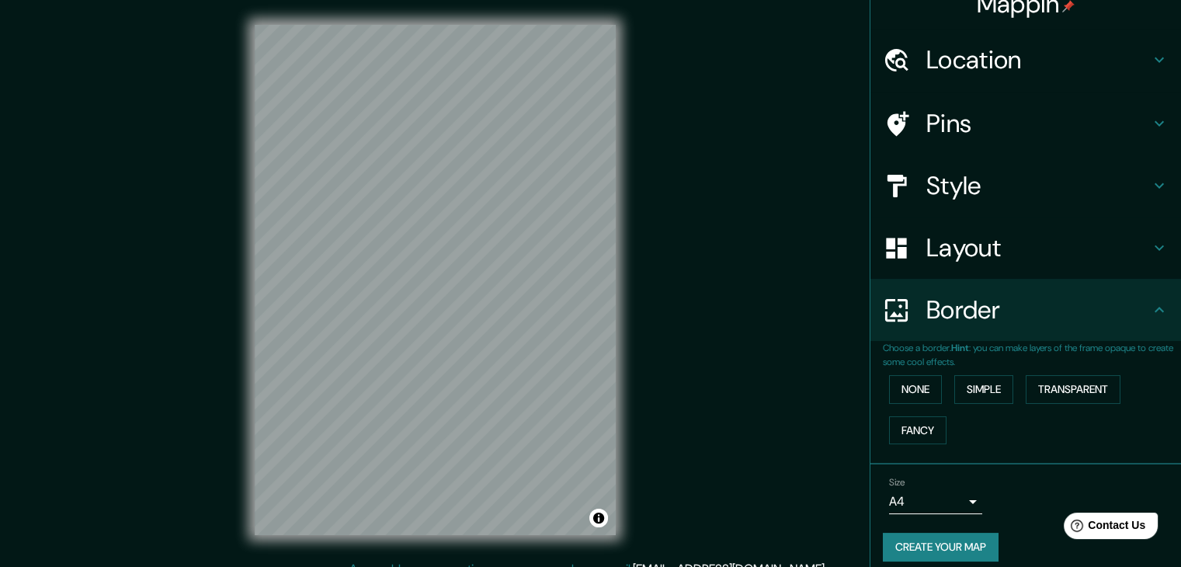
scroll to position [33, 0]
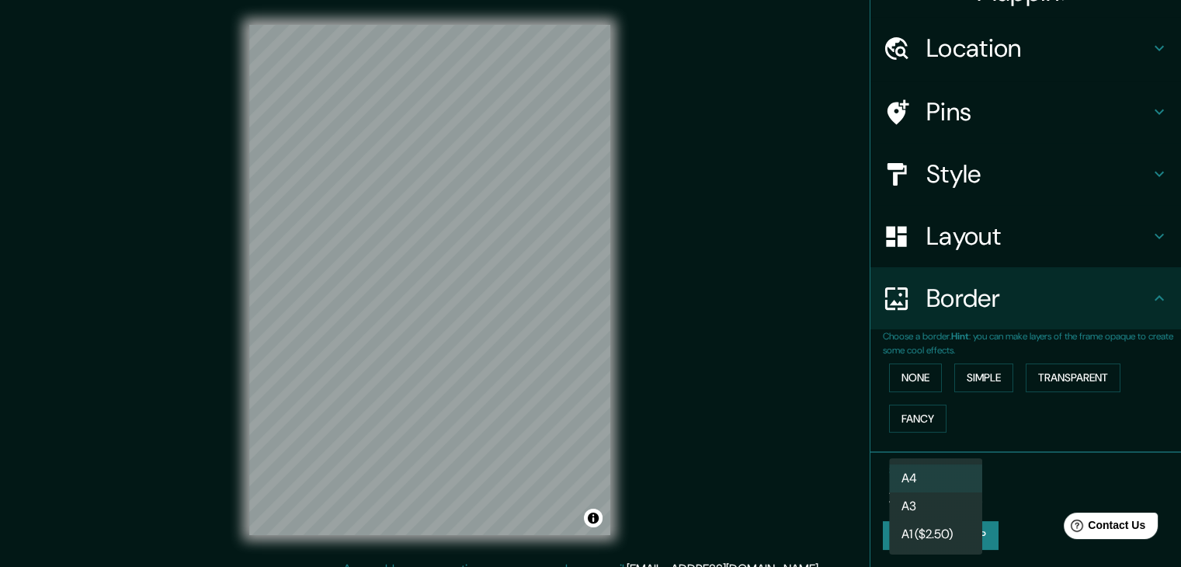
click at [945, 489] on body "Mappin Location Sendling, Múnich, Baviera, Alemania Pins Style Layout Border Ch…" at bounding box center [590, 283] width 1181 height 567
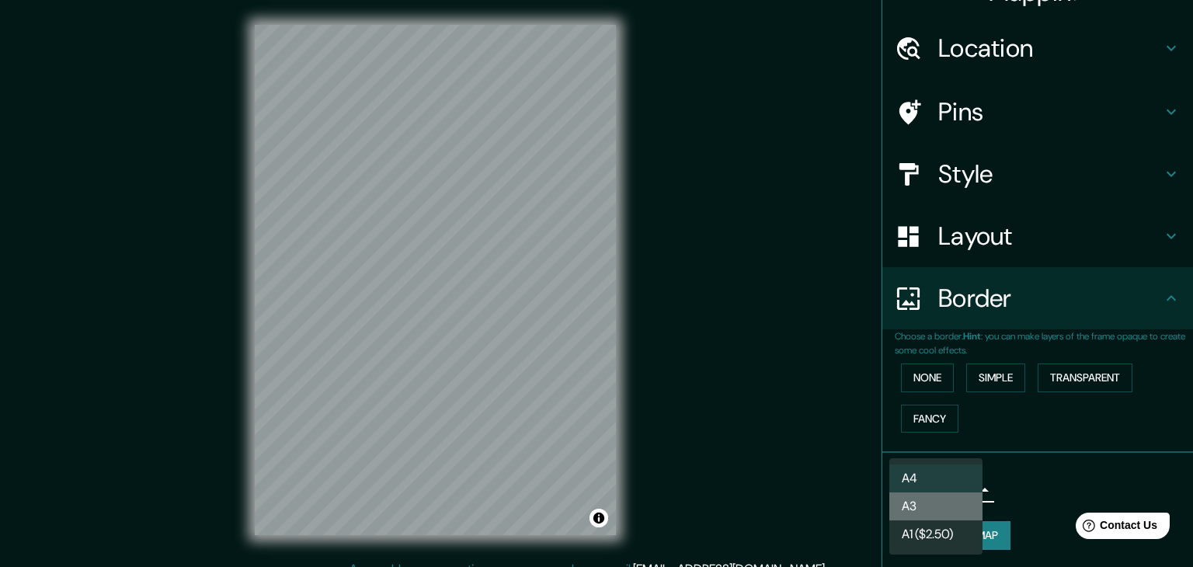
click at [924, 506] on li "A3" at bounding box center [935, 506] width 93 height 28
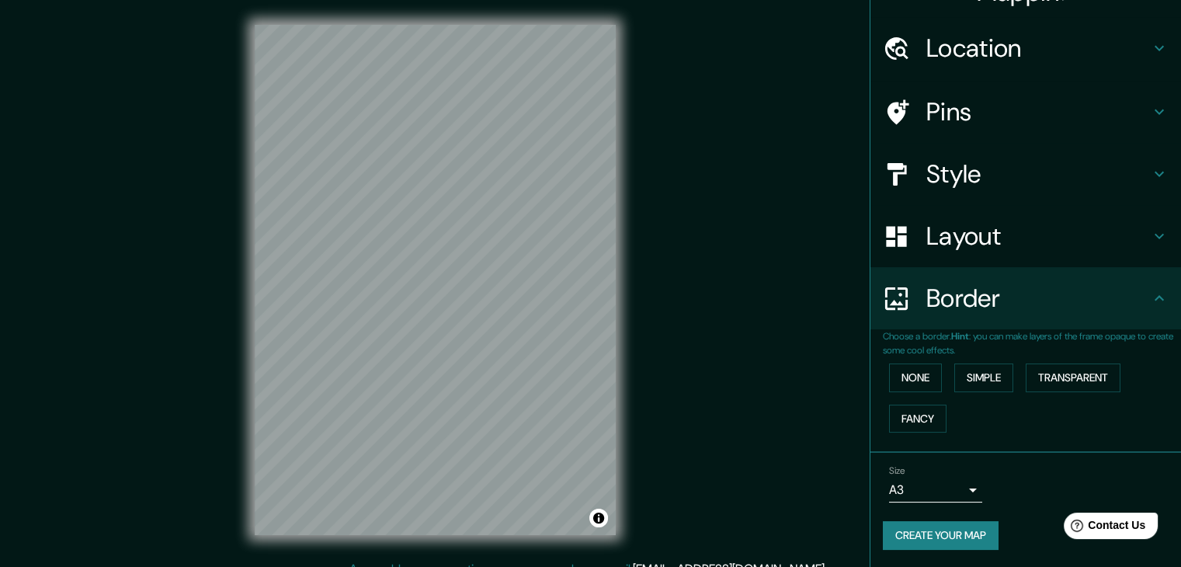
click at [1023, 431] on div "None Simple Transparent Fancy" at bounding box center [1032, 398] width 298 height 82
click at [1066, 237] on h4 "Layout" at bounding box center [1039, 236] width 224 height 31
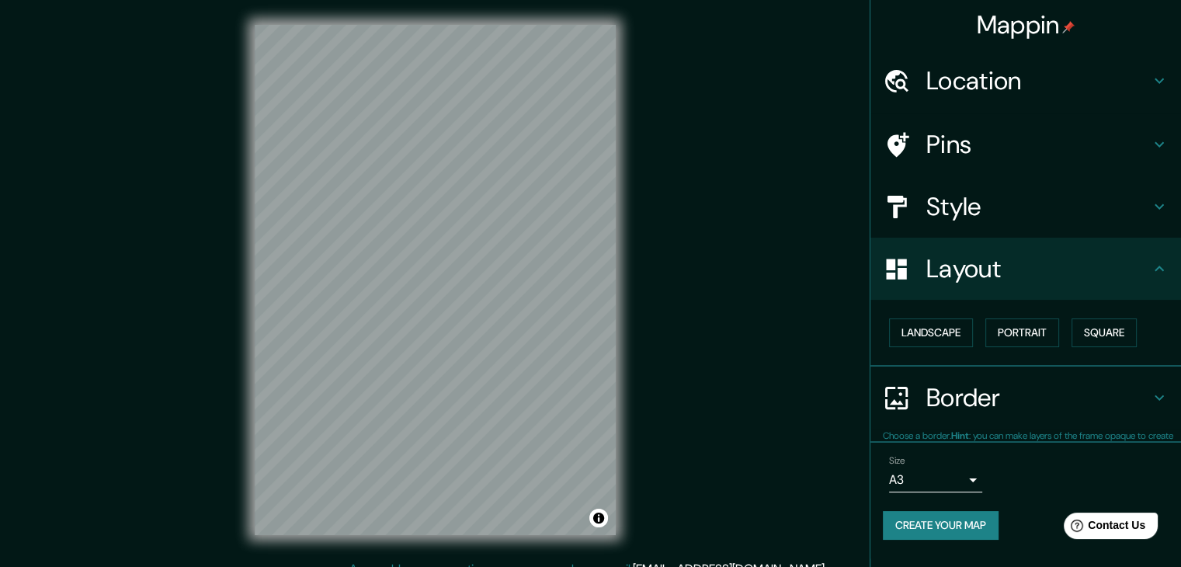
scroll to position [0, 0]
click at [1123, 330] on button "Square" at bounding box center [1104, 332] width 65 height 29
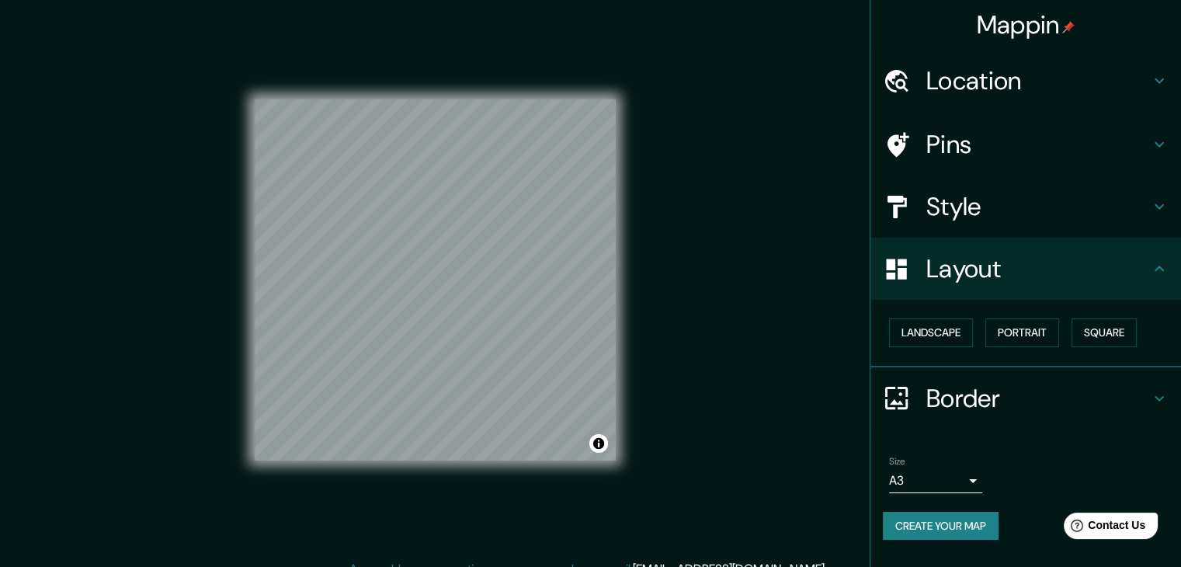
click at [950, 521] on button "Create your map" at bounding box center [941, 526] width 116 height 29
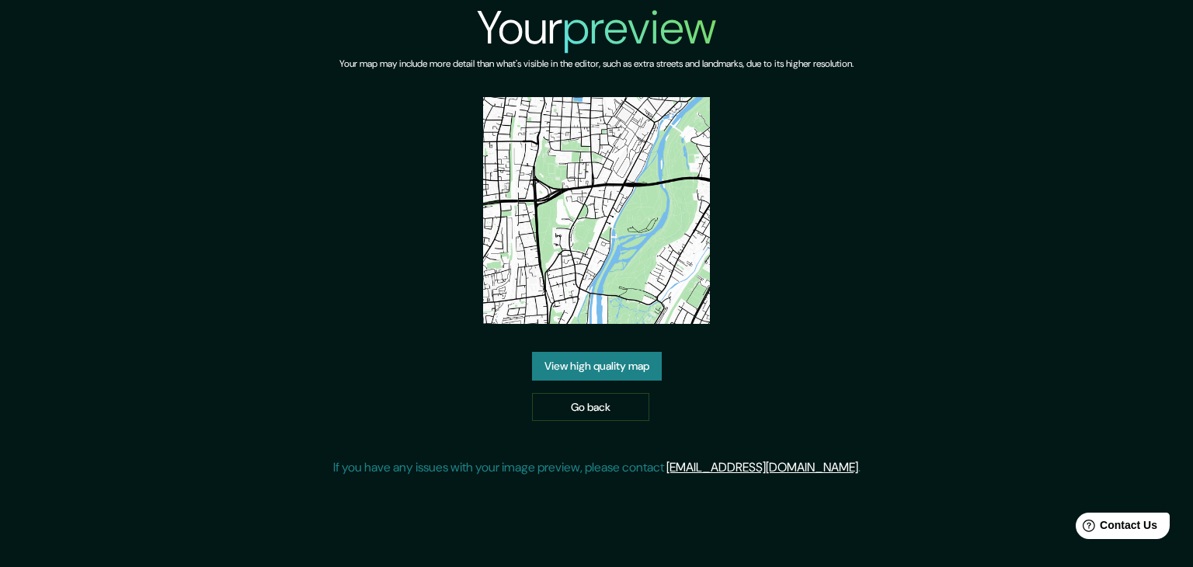
click at [622, 377] on link "View high quality map" at bounding box center [597, 366] width 130 height 29
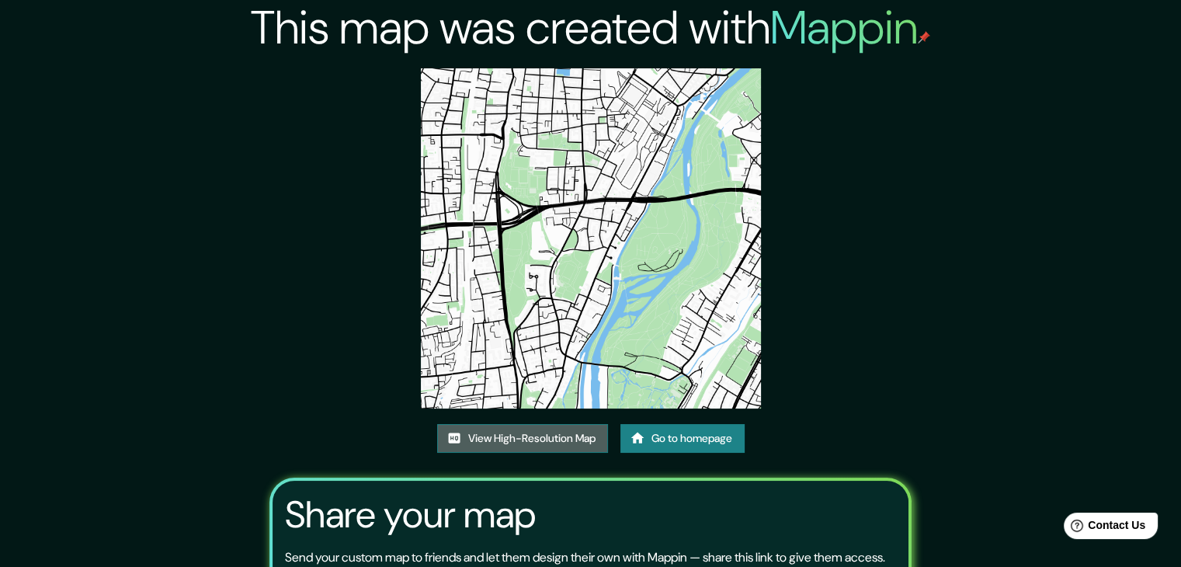
click at [583, 426] on link "View High-Resolution Map" at bounding box center [522, 438] width 171 height 29
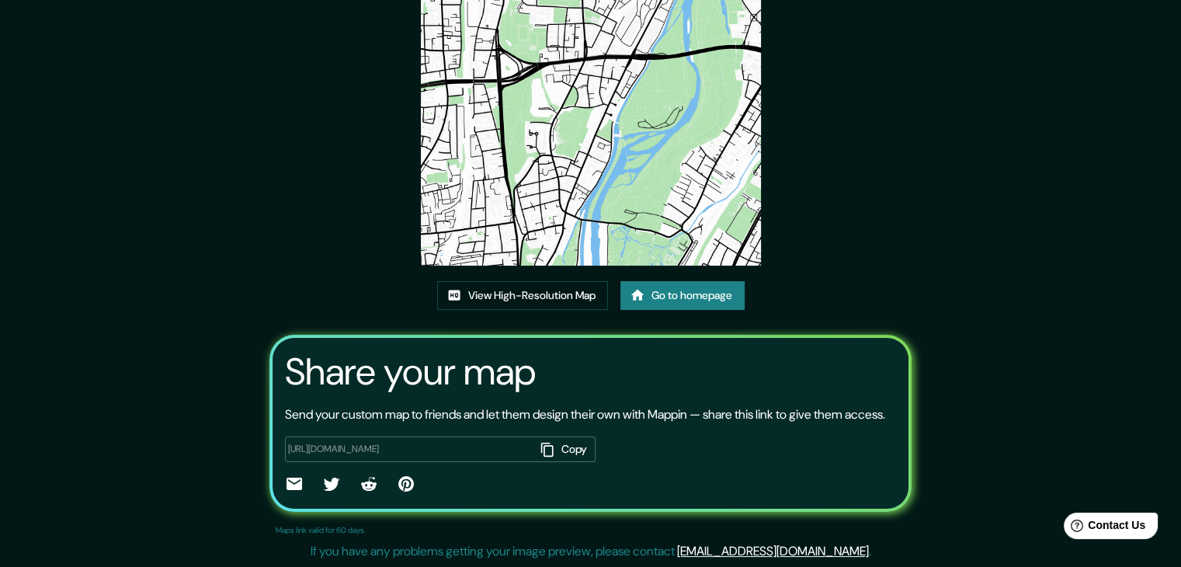
scroll to position [162, 0]
click at [552, 281] on link "View High-Resolution Map" at bounding box center [522, 295] width 171 height 29
click at [711, 287] on link "Go to homepage" at bounding box center [683, 295] width 124 height 29
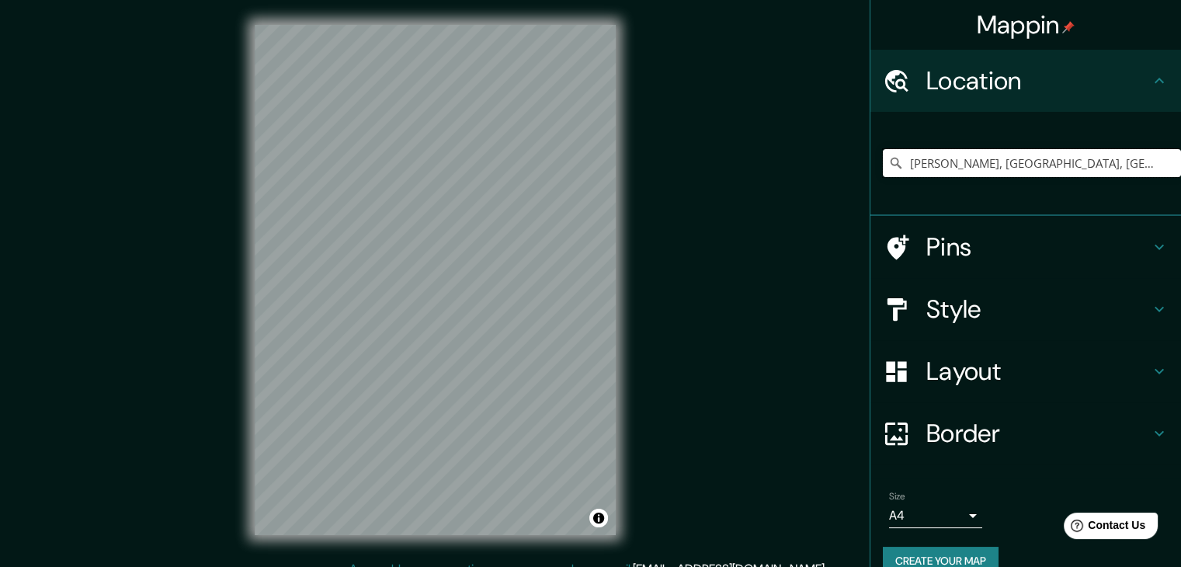
click at [1122, 161] on input "[PERSON_NAME], [GEOGRAPHIC_DATA], [GEOGRAPHIC_DATA], [GEOGRAPHIC_DATA]" at bounding box center [1032, 163] width 298 height 28
type input "Sendling, Múnich, Baviera, Alemania"
click at [1050, 351] on div "Layout" at bounding box center [1026, 371] width 311 height 62
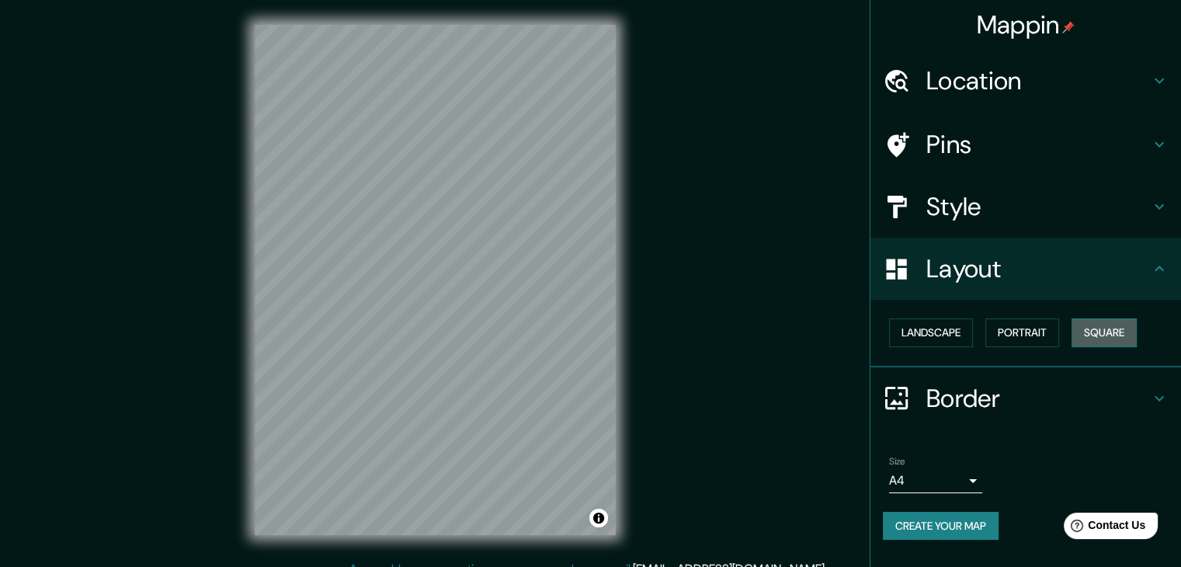
click at [1117, 332] on button "Square" at bounding box center [1104, 332] width 65 height 29
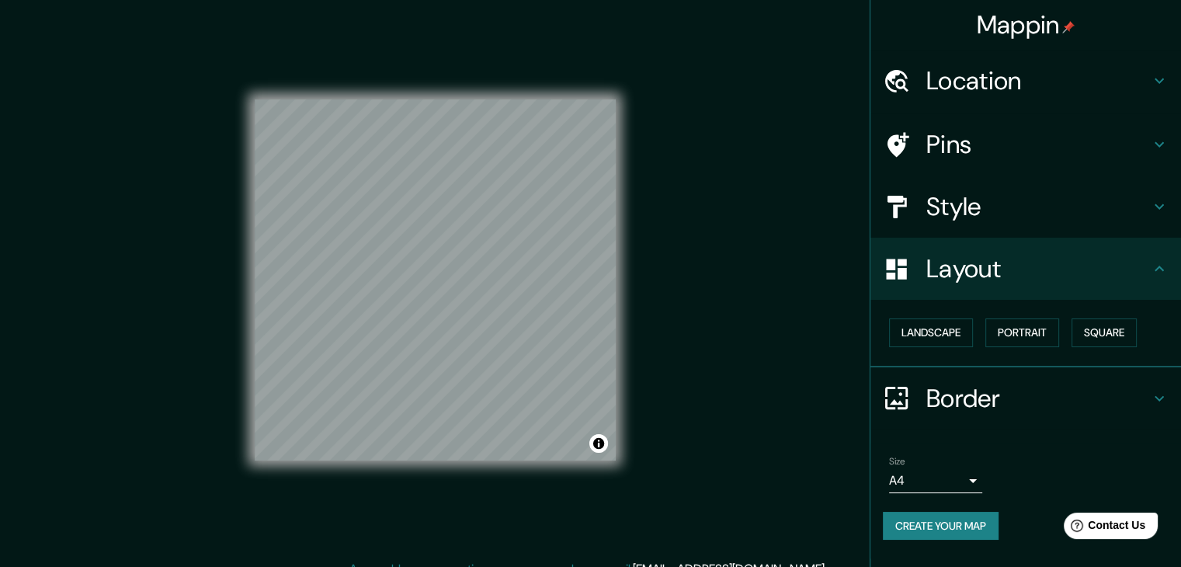
click at [1103, 221] on div "Style" at bounding box center [1026, 207] width 311 height 62
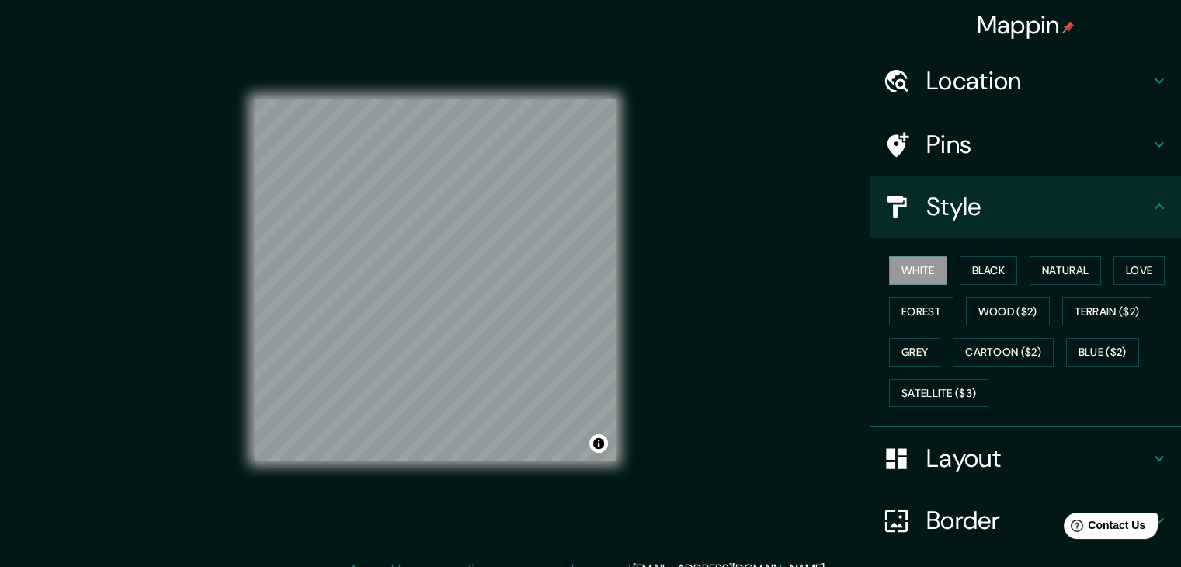
click at [1069, 250] on div "White Black Natural Love Forest Wood ($2) Terrain ($2) Grey Cartoon ($2) Blue (…" at bounding box center [1032, 331] width 298 height 163
click at [1069, 256] on button "Natural" at bounding box center [1065, 270] width 71 height 29
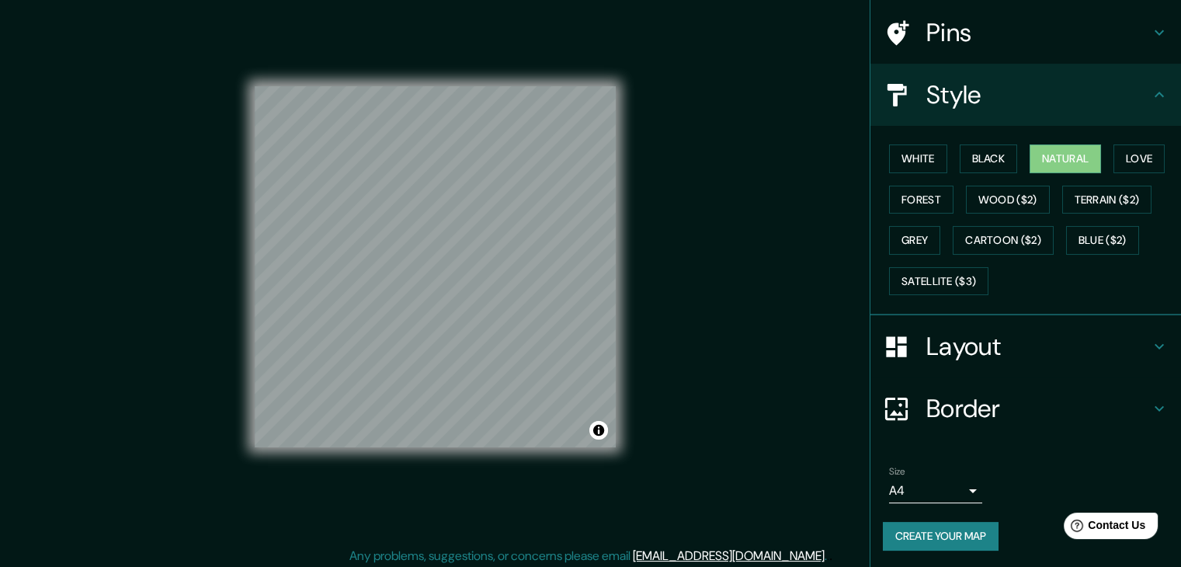
scroll to position [18, 0]
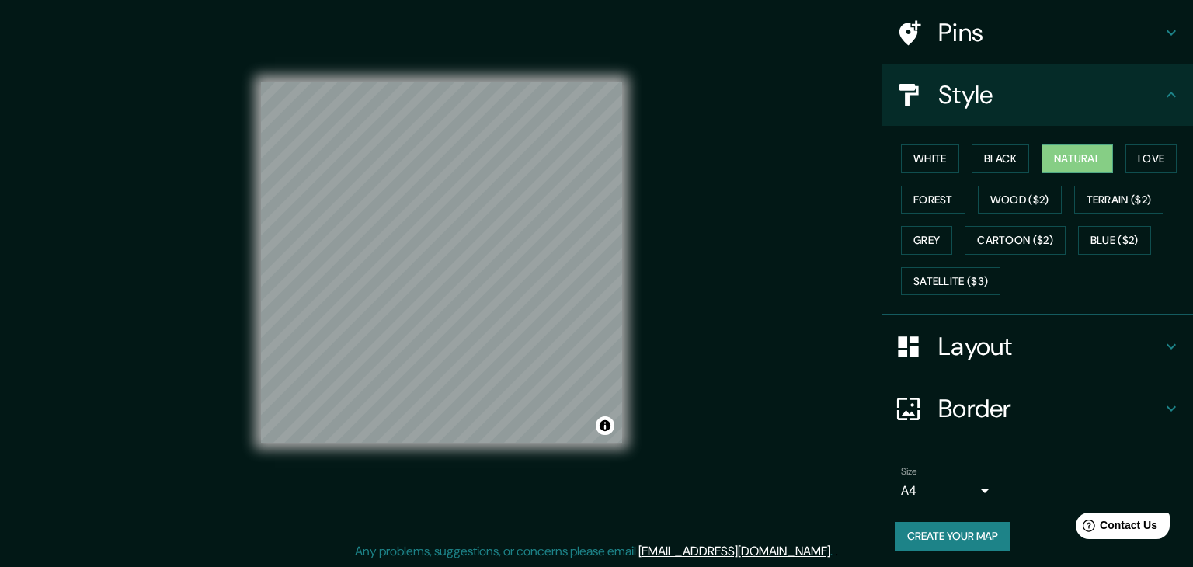
click at [938, 478] on body "Mappin Location Sendling, Múnich, Baviera, Alemania Sendling Múnich, Baviera, A…" at bounding box center [596, 265] width 1193 height 567
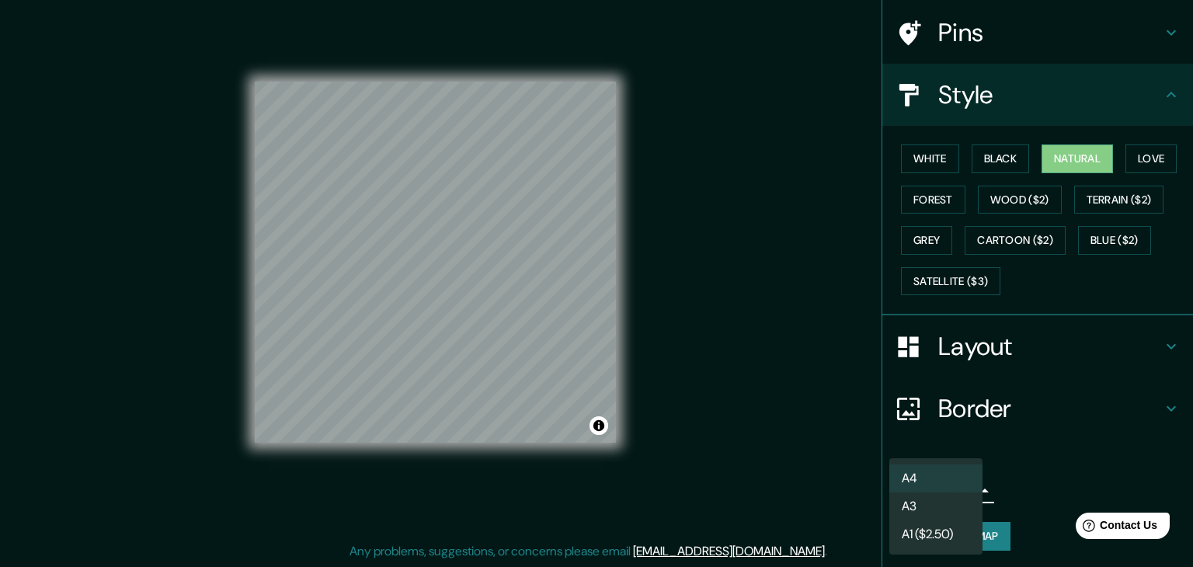
click at [924, 495] on li "A3" at bounding box center [935, 506] width 93 height 28
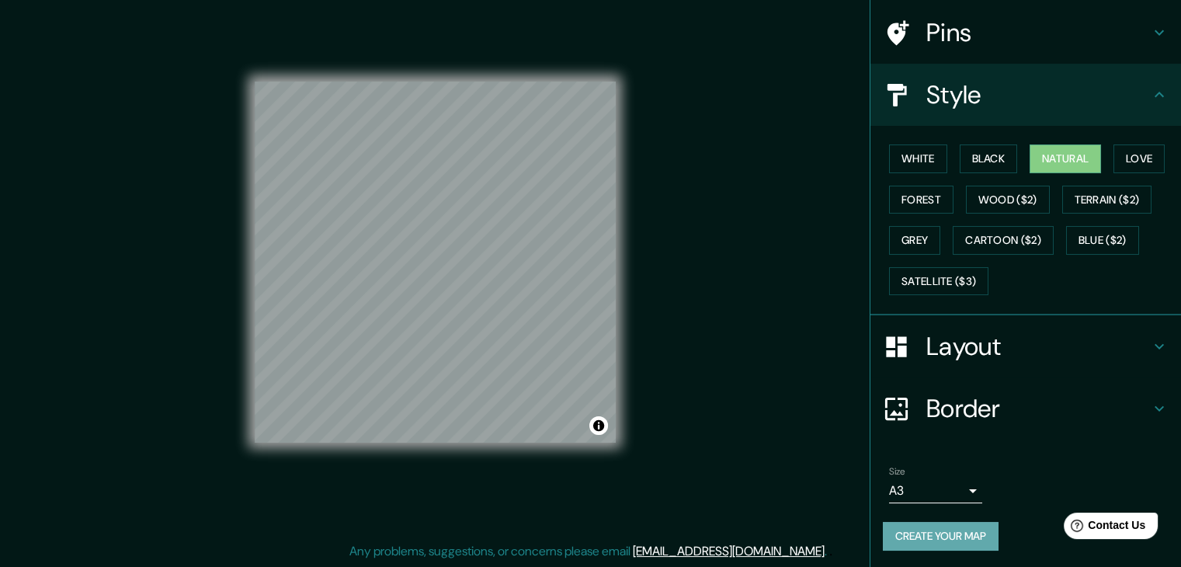
click at [955, 534] on button "Create your map" at bounding box center [941, 536] width 116 height 29
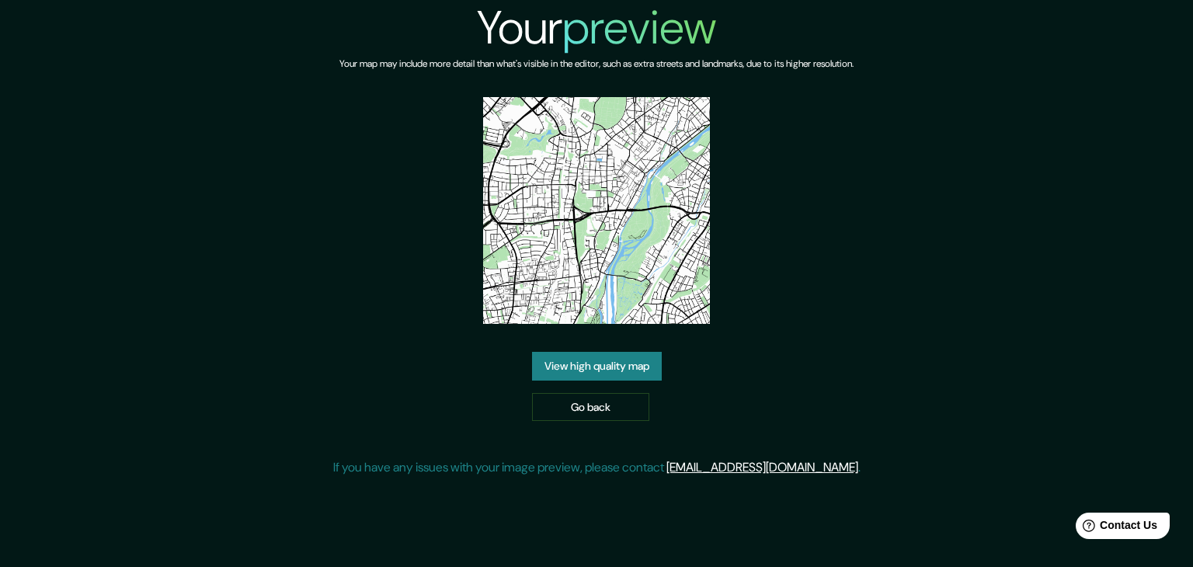
click at [628, 369] on link "View high quality map" at bounding box center [597, 366] width 130 height 29
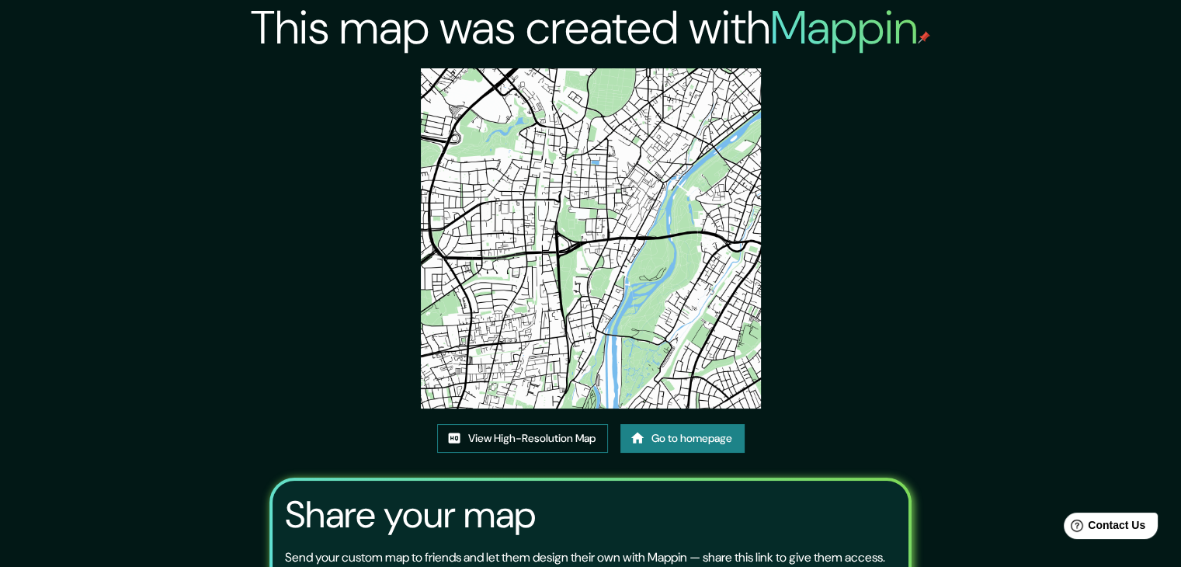
click at [562, 430] on link "View High-Resolution Map" at bounding box center [522, 438] width 171 height 29
